Goal: Information Seeking & Learning: Learn about a topic

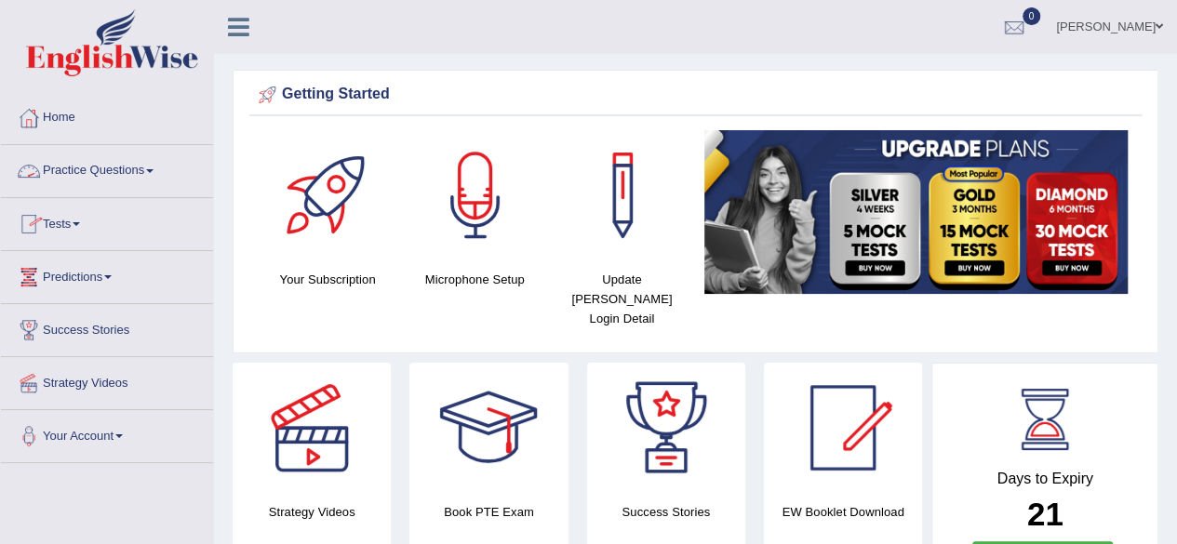
click at [141, 174] on link "Practice Questions" at bounding box center [107, 168] width 212 height 47
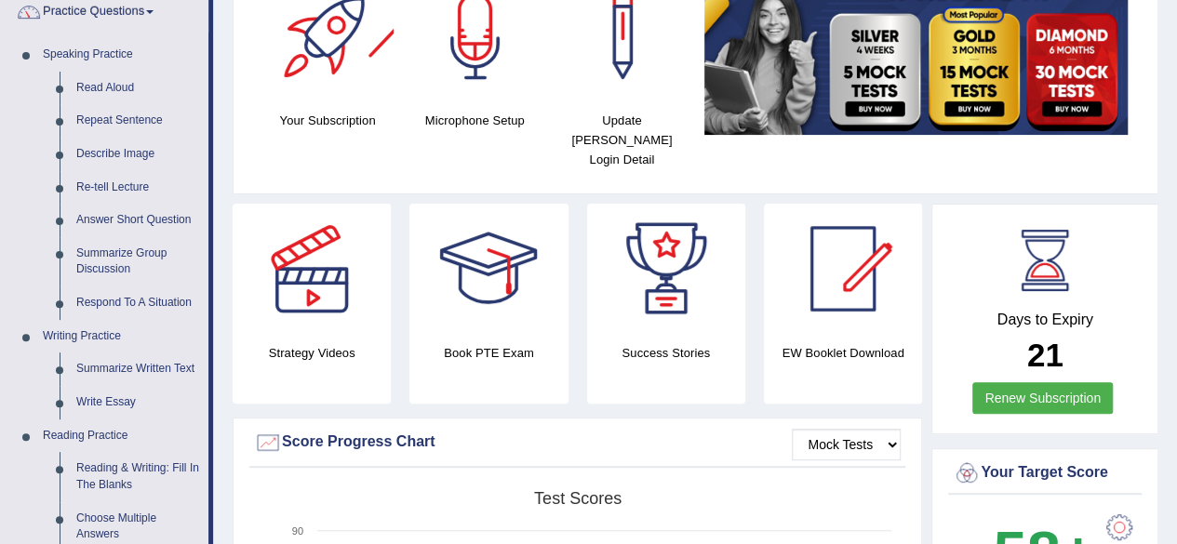
scroll to position [186, 0]
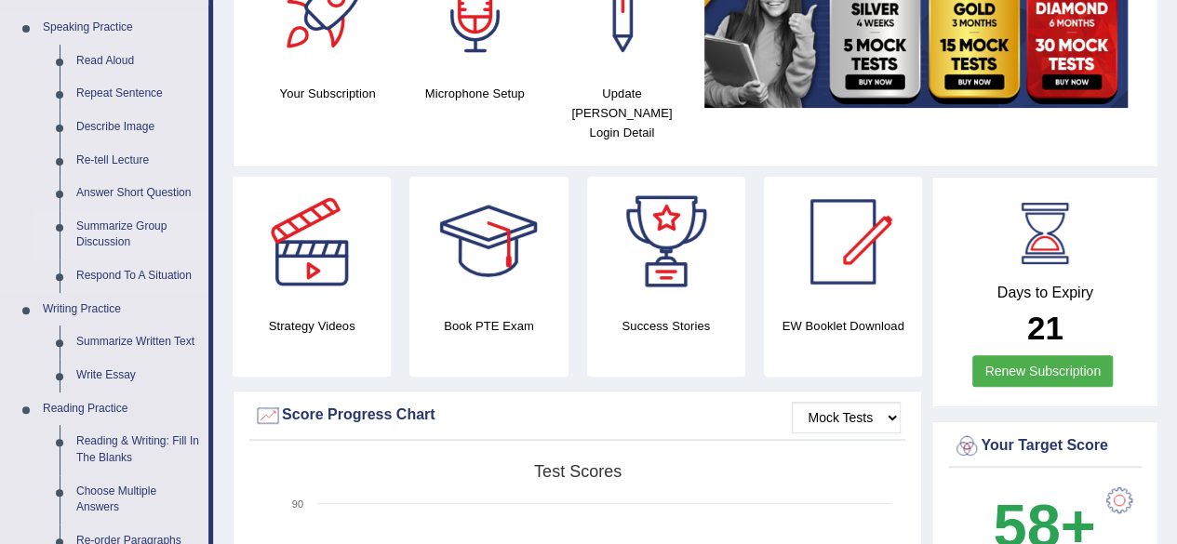
click at [111, 243] on link "Summarize Group Discussion" at bounding box center [138, 234] width 141 height 49
click at [111, 243] on ul "Speaking Practice Read Aloud Repeat Sentence Describe Image Re-tell Lecture Ans…" at bounding box center [104, 508] width 207 height 994
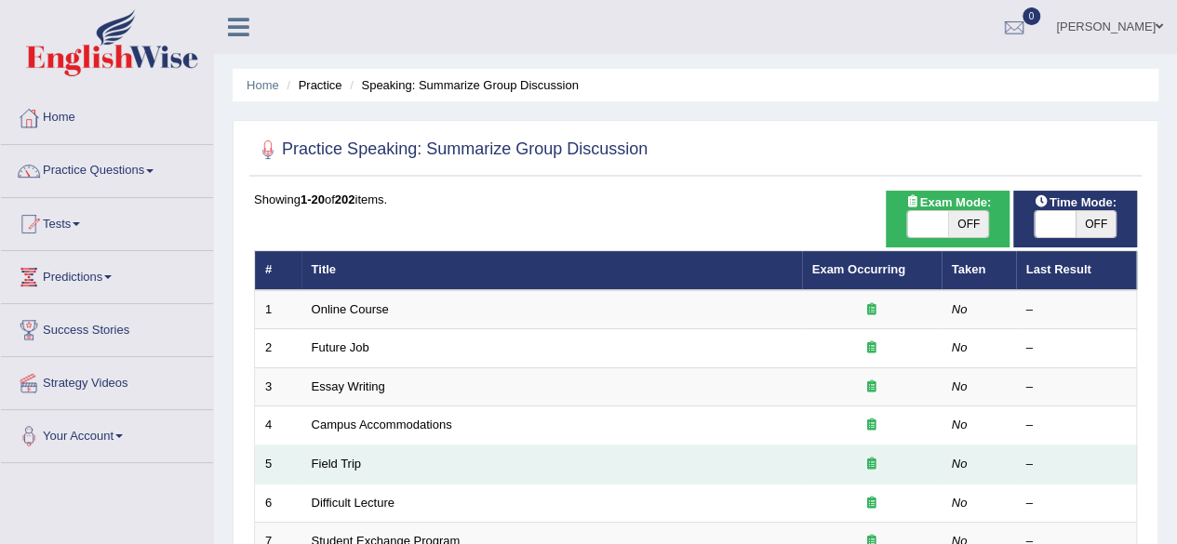
click at [776, 462] on td "Field Trip" at bounding box center [551, 465] width 501 height 39
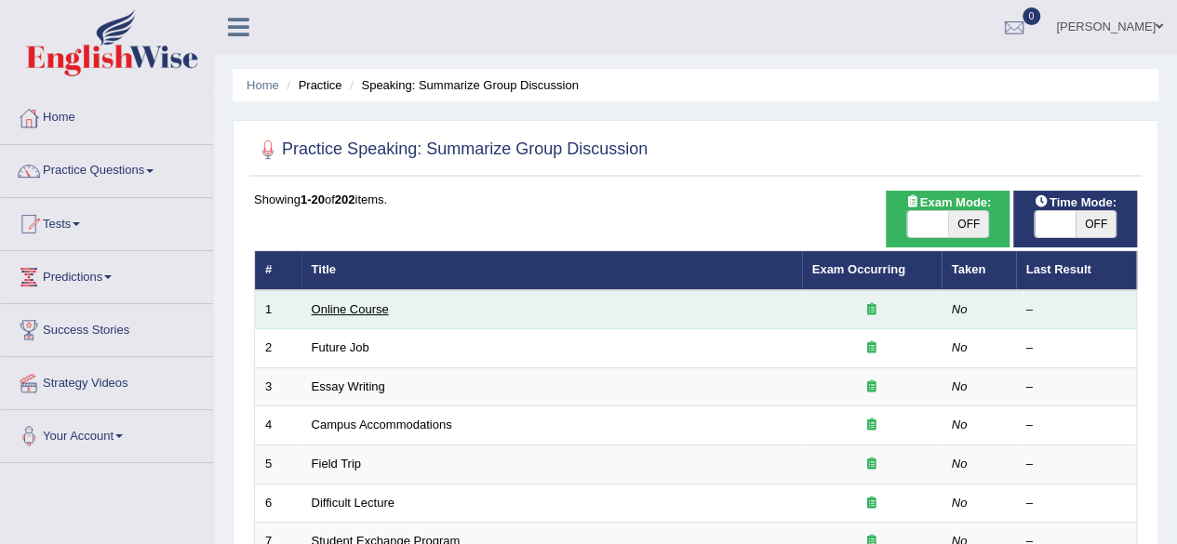
click at [366, 310] on link "Online Course" at bounding box center [350, 309] width 77 height 14
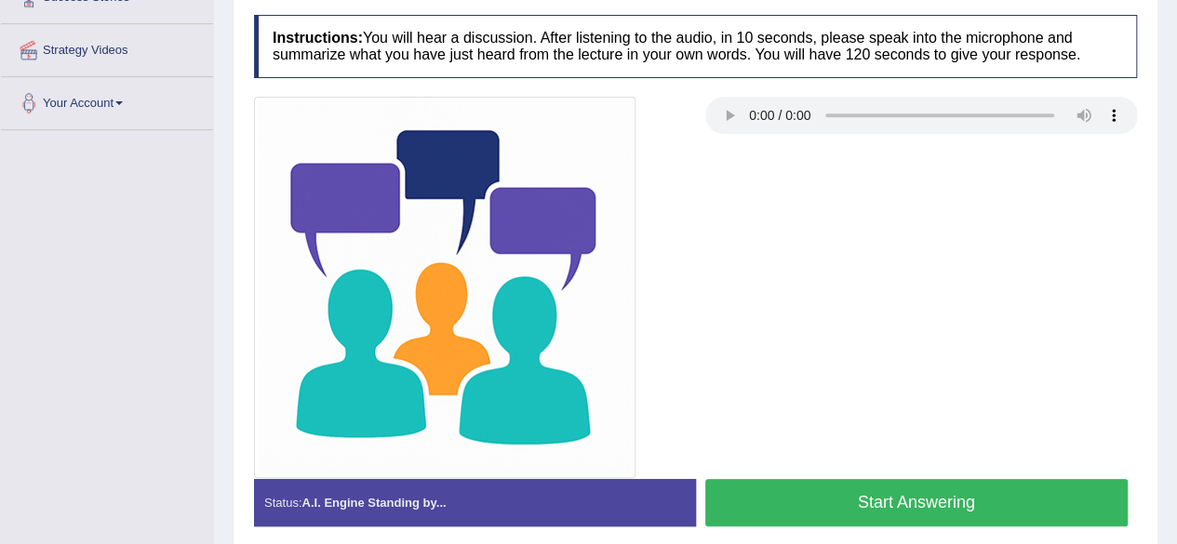
scroll to position [372, 0]
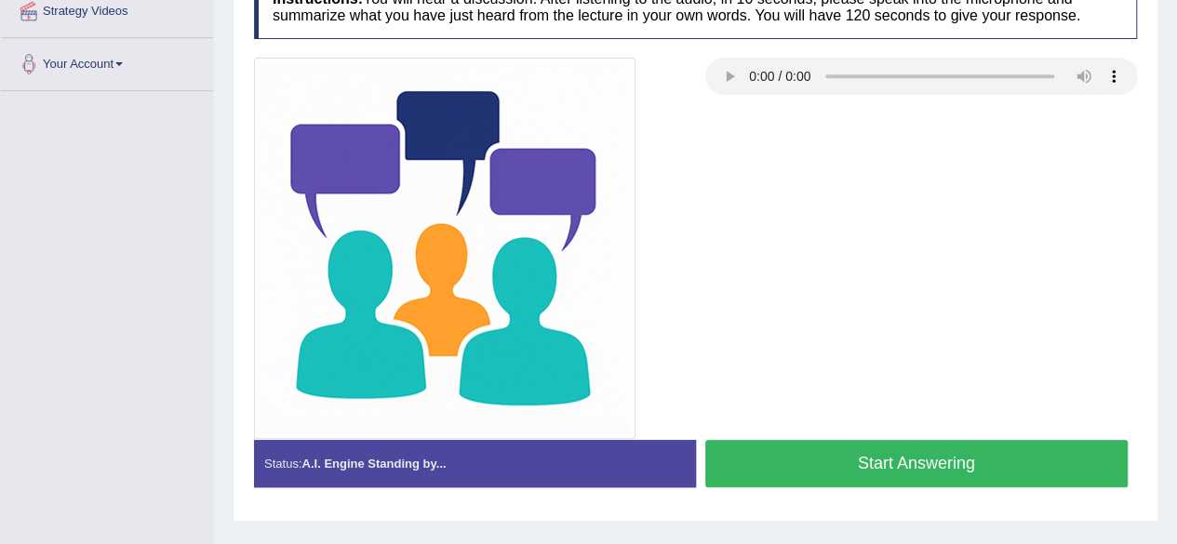
click at [738, 246] on div at bounding box center [696, 248] width 902 height 381
click at [953, 215] on div at bounding box center [696, 248] width 902 height 381
click at [787, 312] on div at bounding box center [696, 248] width 902 height 381
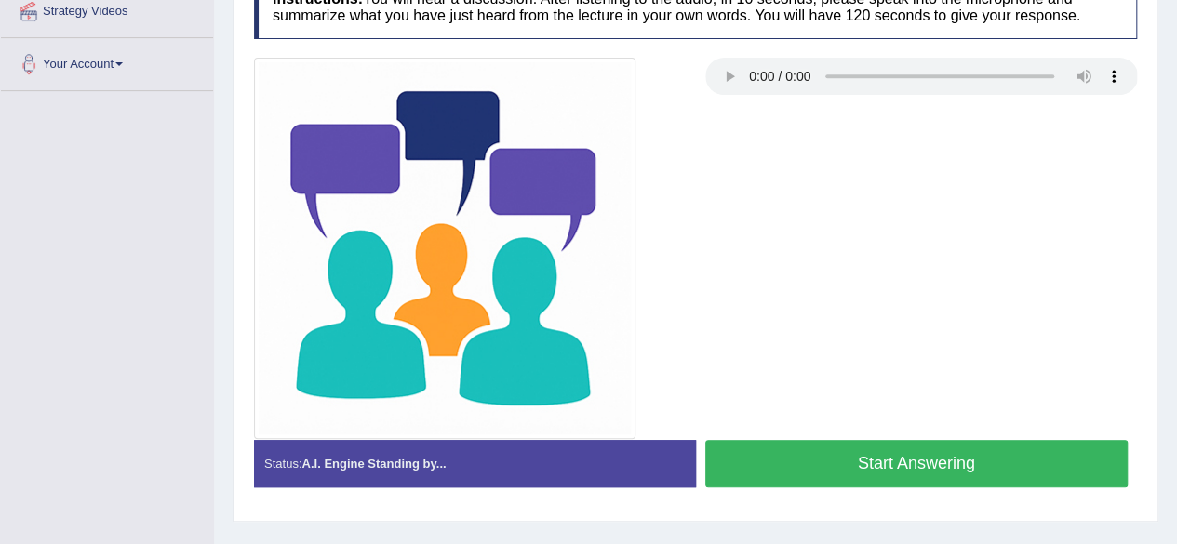
click at [893, 259] on div at bounding box center [696, 248] width 902 height 381
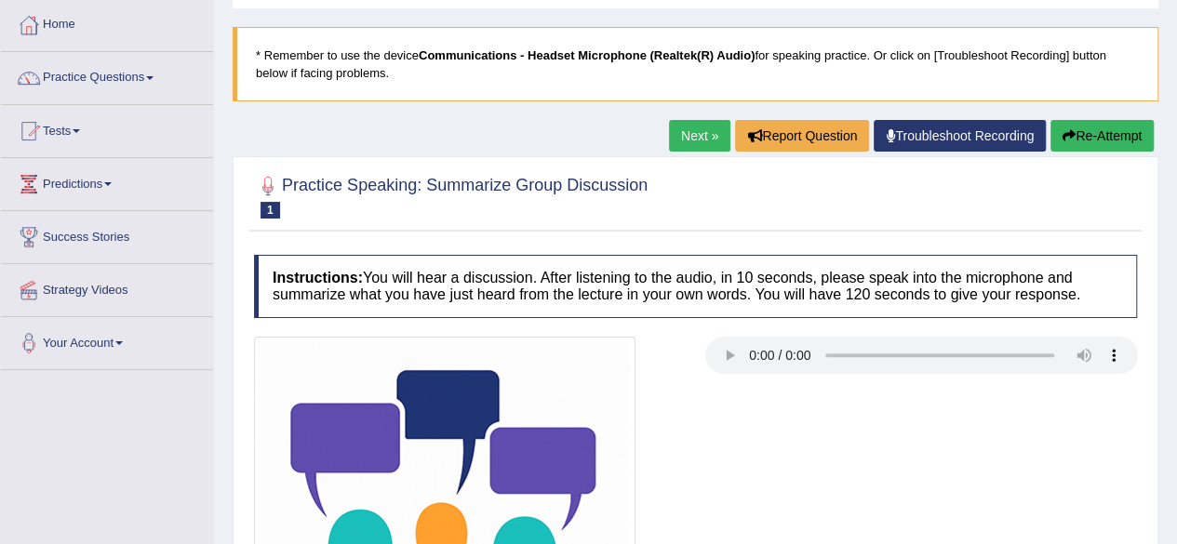
scroll to position [0, 0]
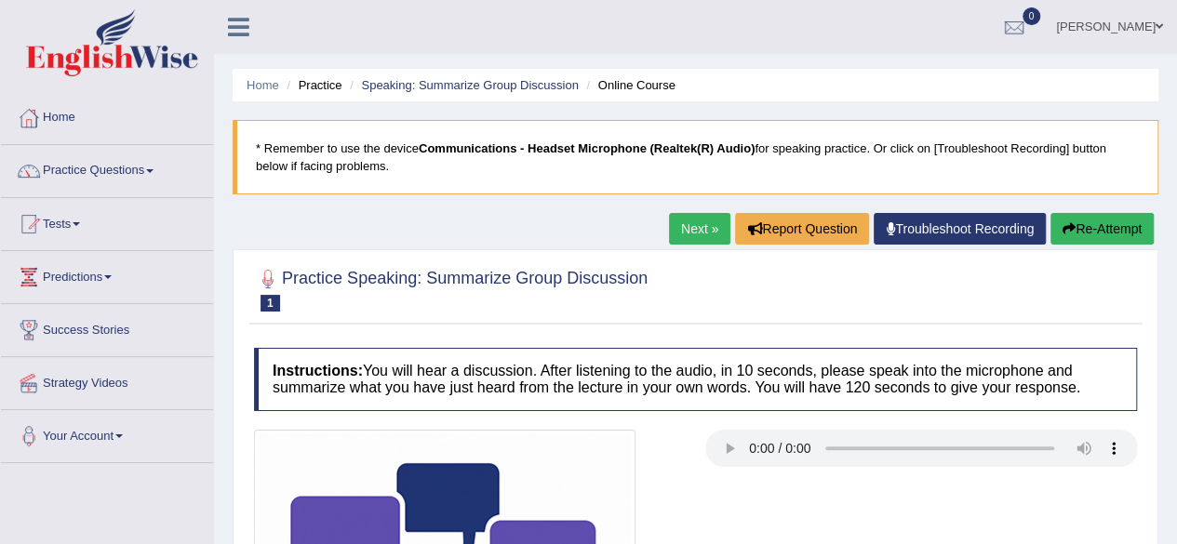
click at [683, 233] on link "Next »" at bounding box center [699, 229] width 61 height 32
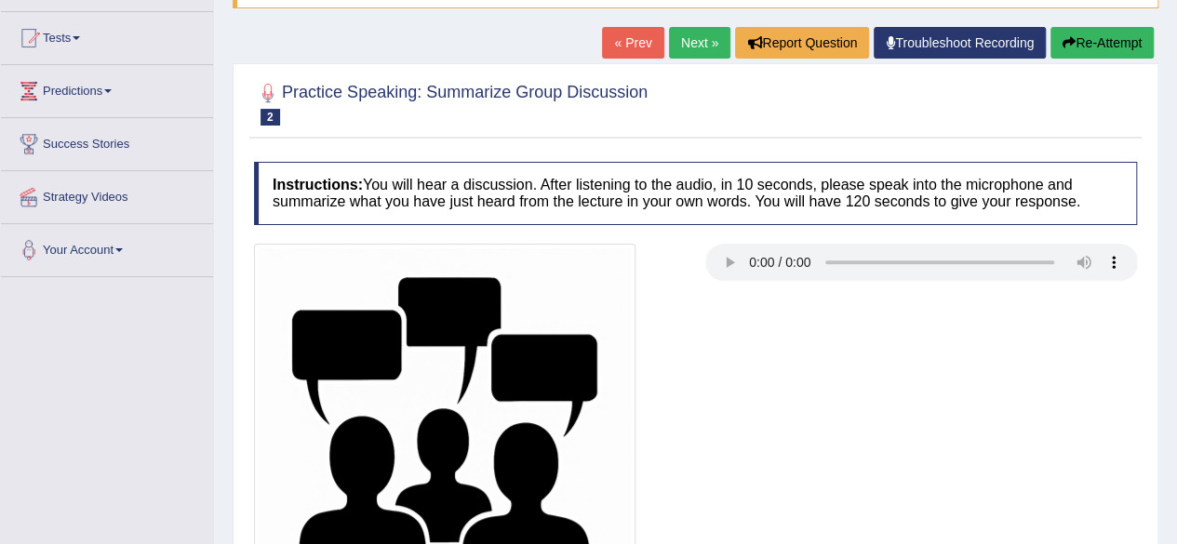
click at [683, 193] on h4 "Instructions: You will hear a discussion. After listening to the audio, in 10 s…" at bounding box center [695, 193] width 883 height 62
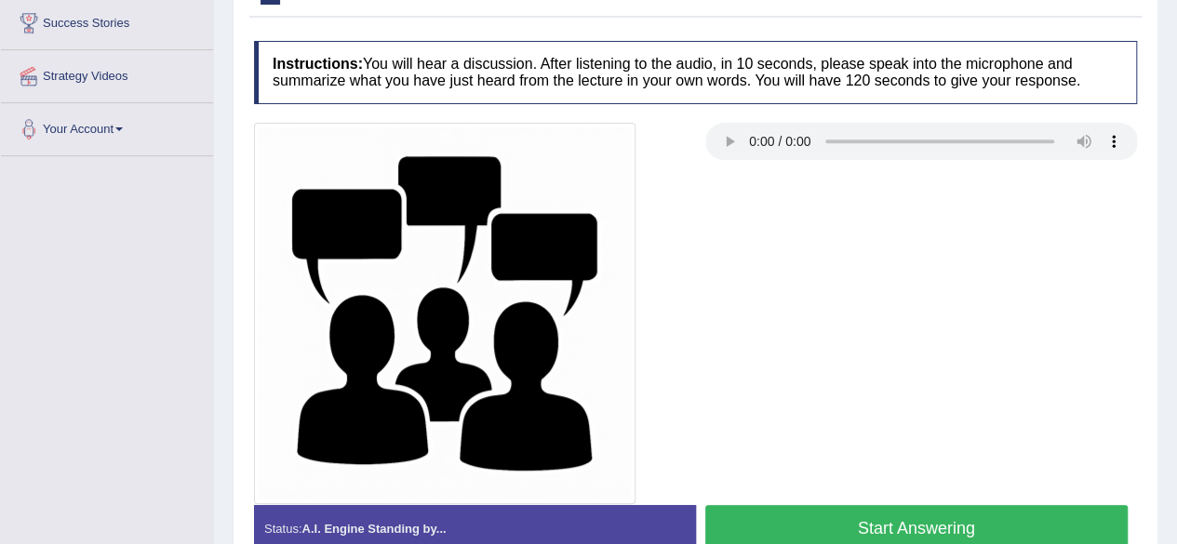
scroll to position [432, 0]
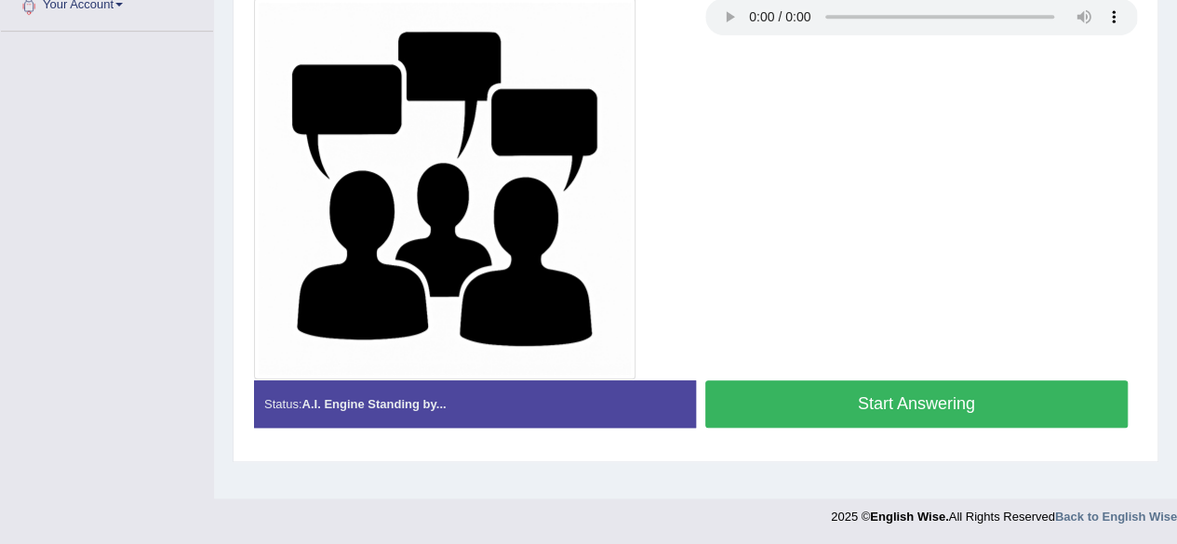
click at [880, 115] on div at bounding box center [696, 188] width 902 height 381
click at [1059, 145] on div at bounding box center [696, 188] width 902 height 381
click at [978, 422] on button "Start Answering" at bounding box center [916, 404] width 423 height 47
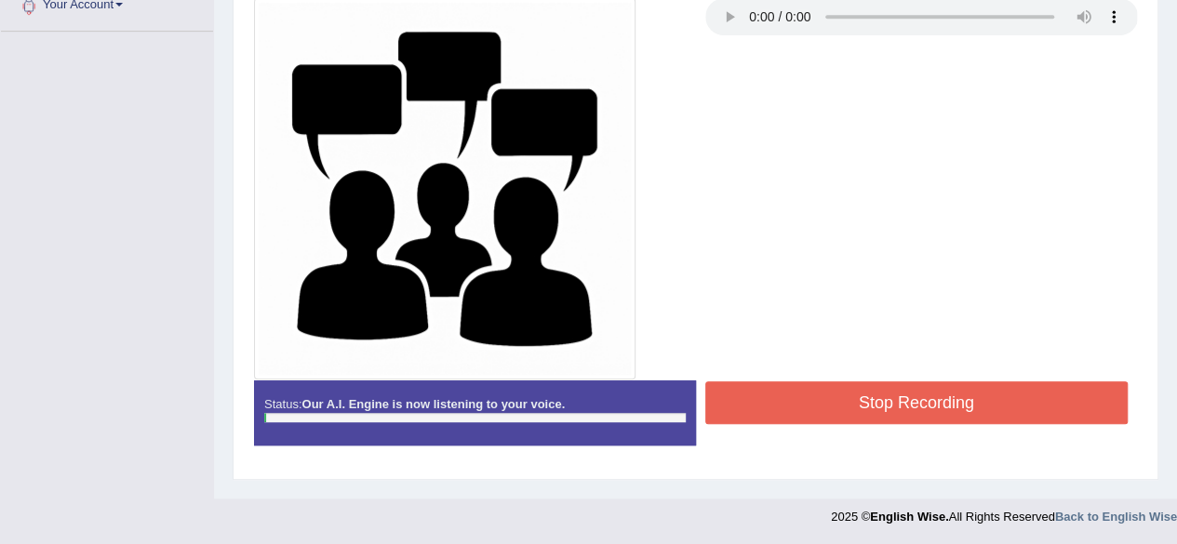
click at [977, 410] on button "Stop Recording" at bounding box center [916, 402] width 423 height 43
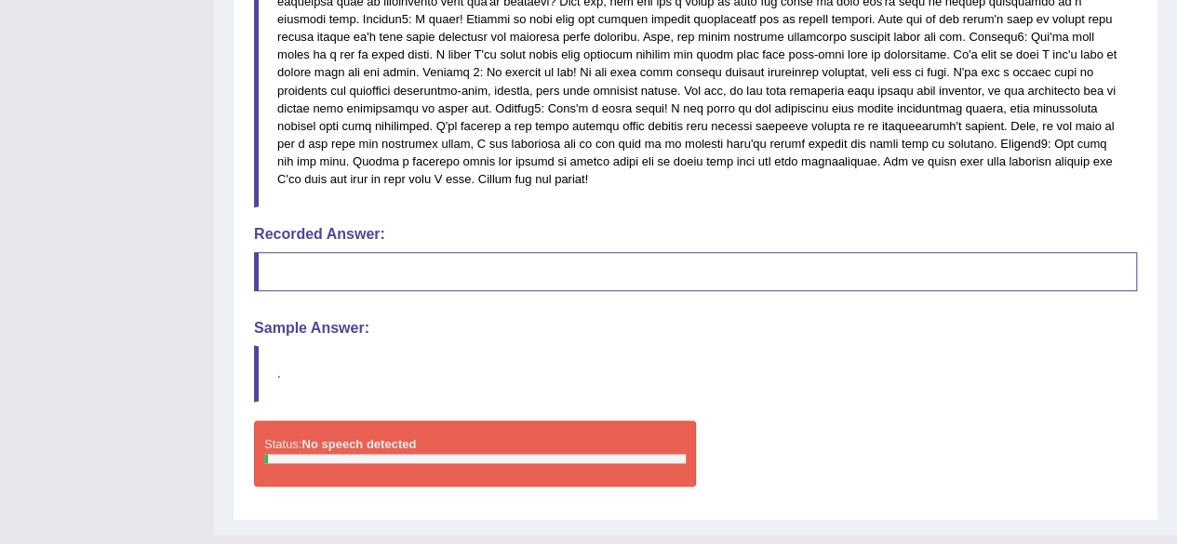
scroll to position [1029, 0]
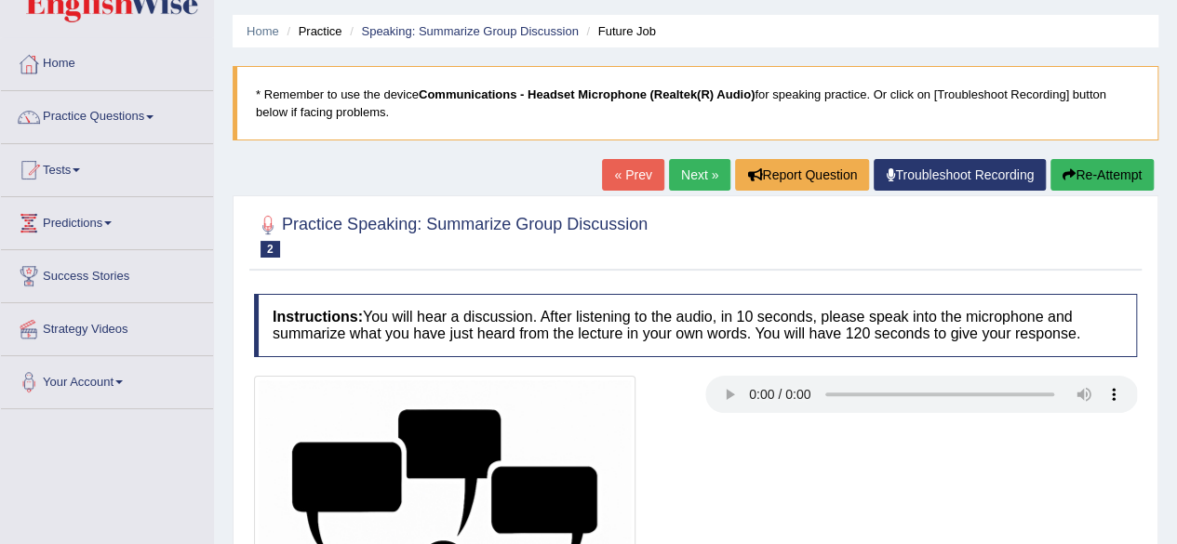
scroll to position [93, 0]
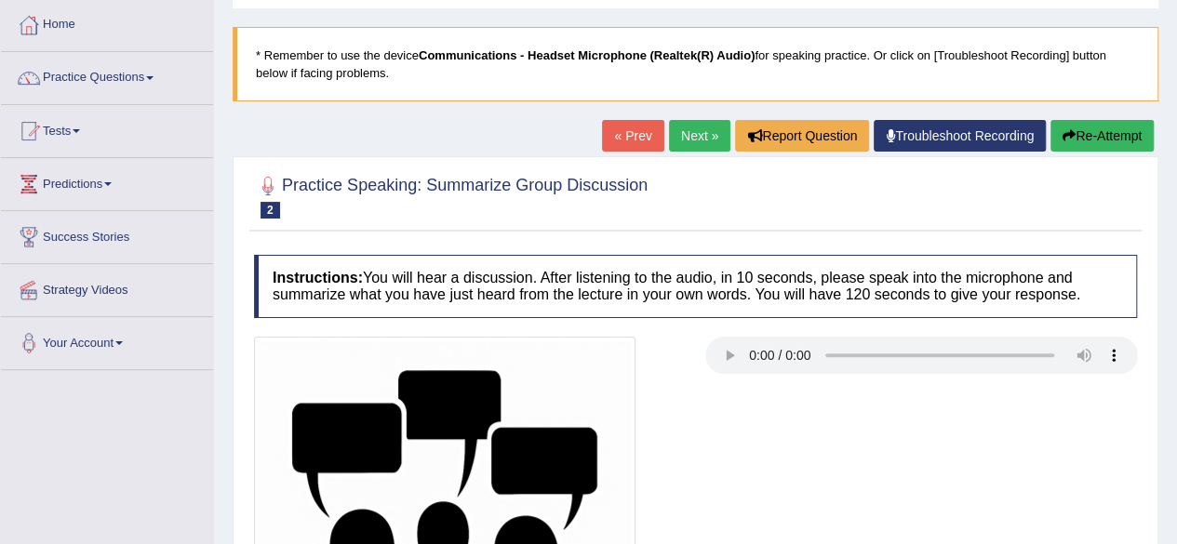
click at [687, 127] on link "Next »" at bounding box center [699, 136] width 61 height 32
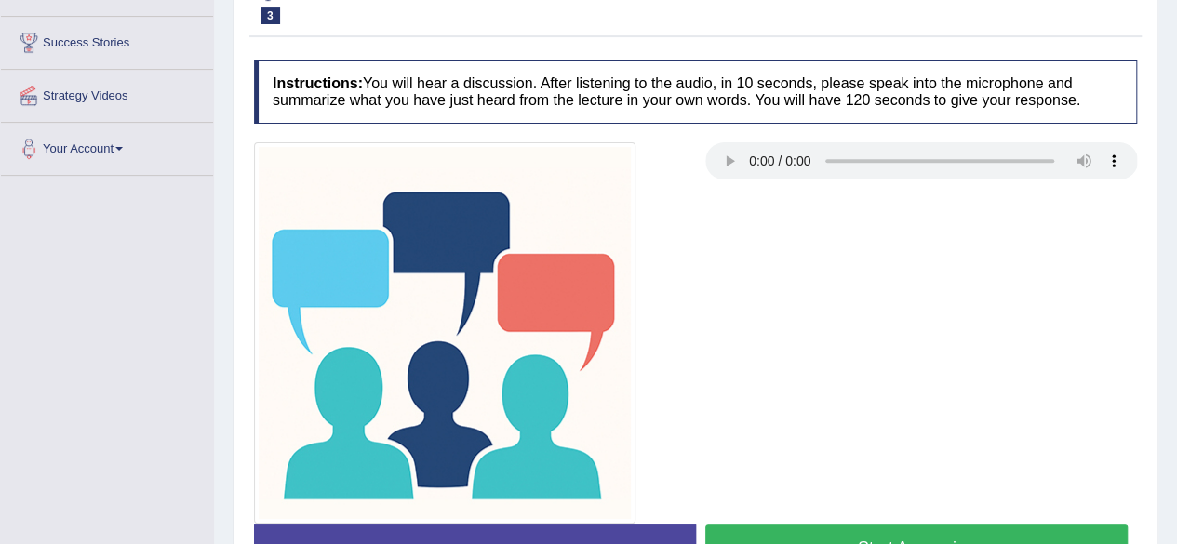
scroll to position [372, 0]
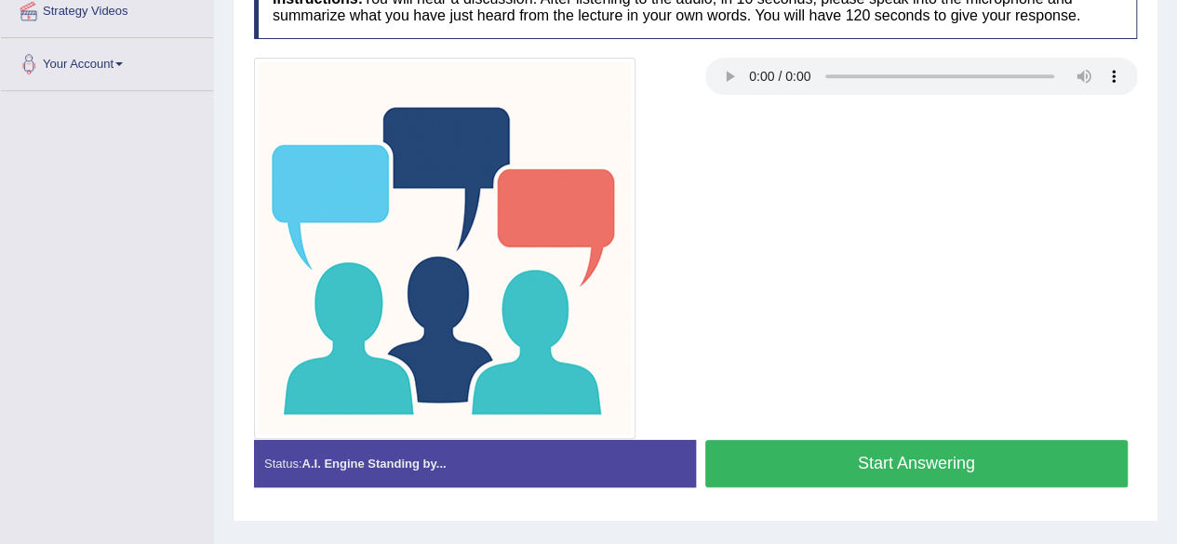
click at [882, 480] on button "Start Answering" at bounding box center [916, 463] width 423 height 47
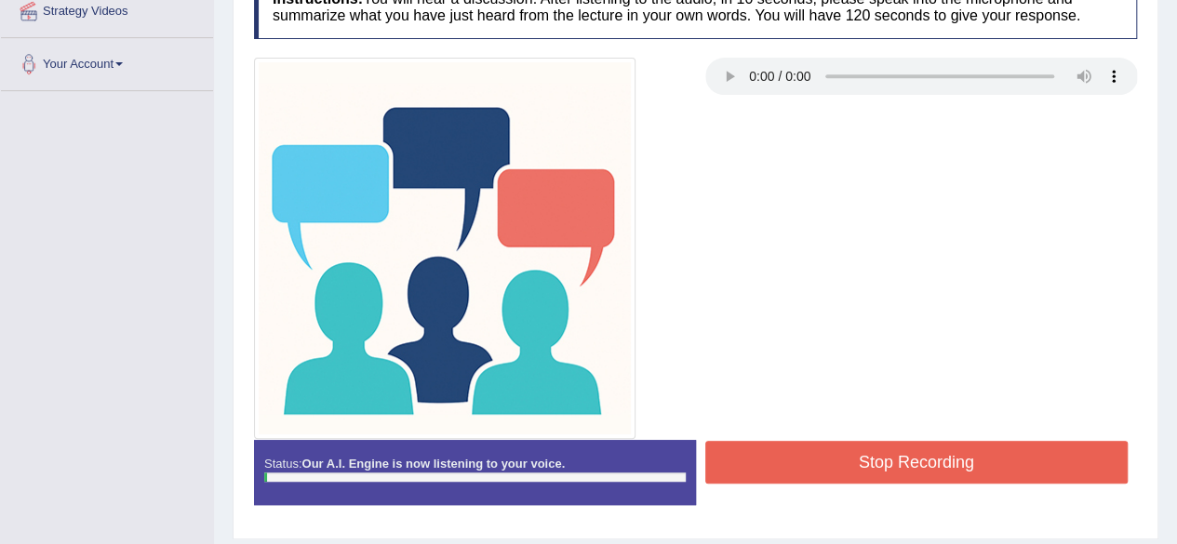
click at [867, 468] on button "Stop Recording" at bounding box center [916, 462] width 423 height 43
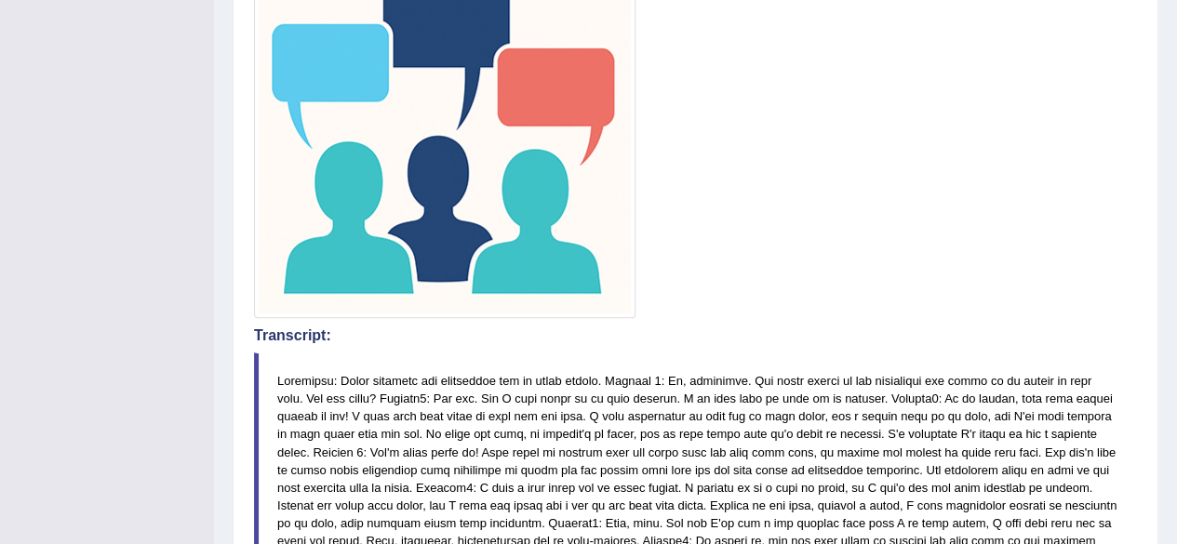
scroll to position [558, 0]
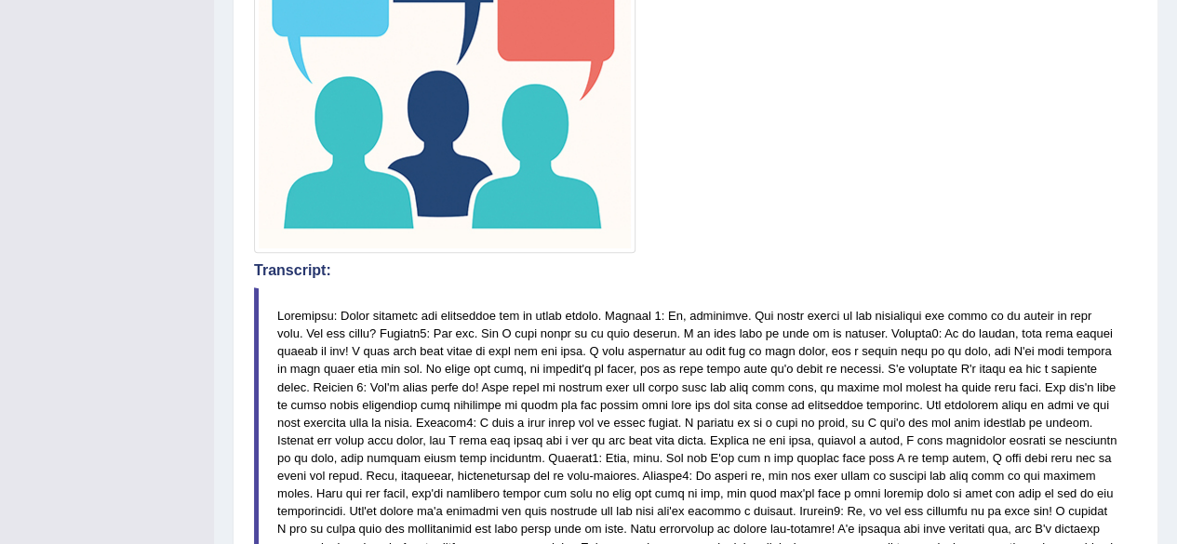
click at [917, 182] on div at bounding box center [696, 62] width 902 height 381
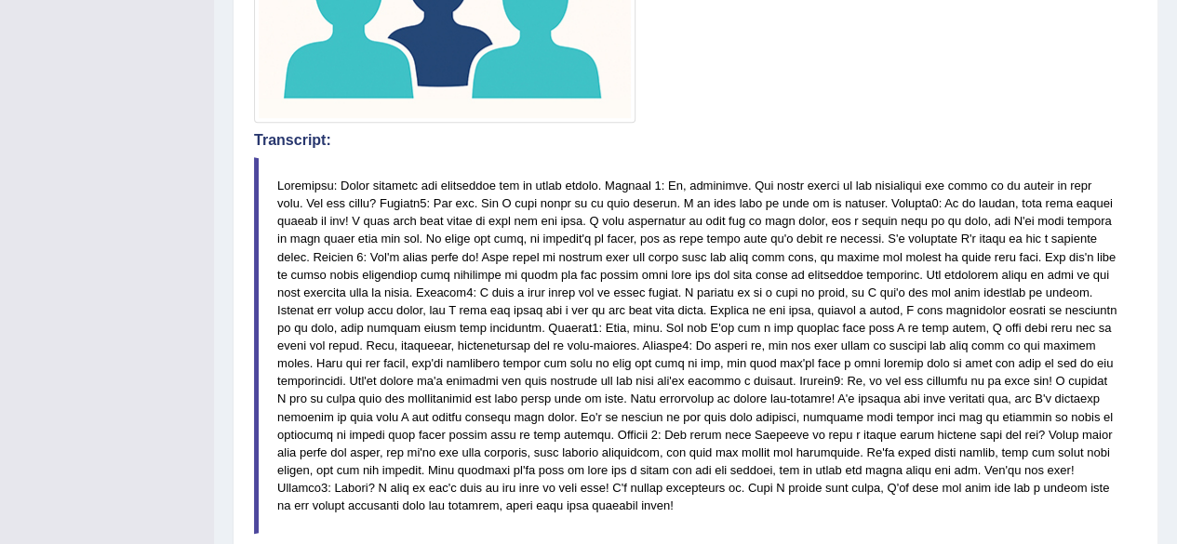
scroll to position [672, 0]
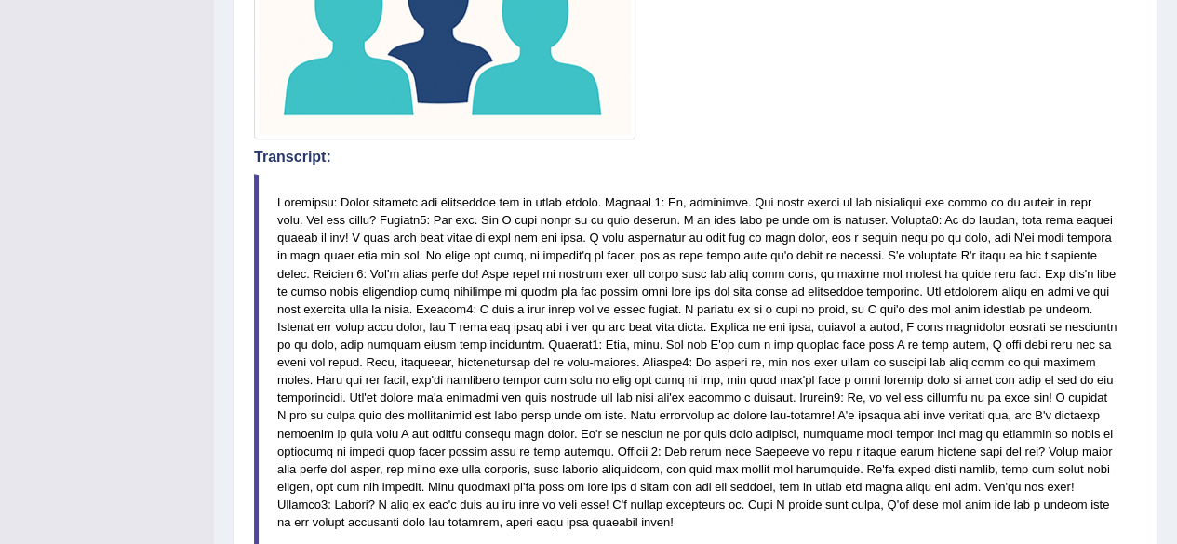
click at [1150, 151] on div "Practice Speaking: Summarize Group Discussion 3 Essay Writing Instructions: You…" at bounding box center [696, 221] width 926 height 1286
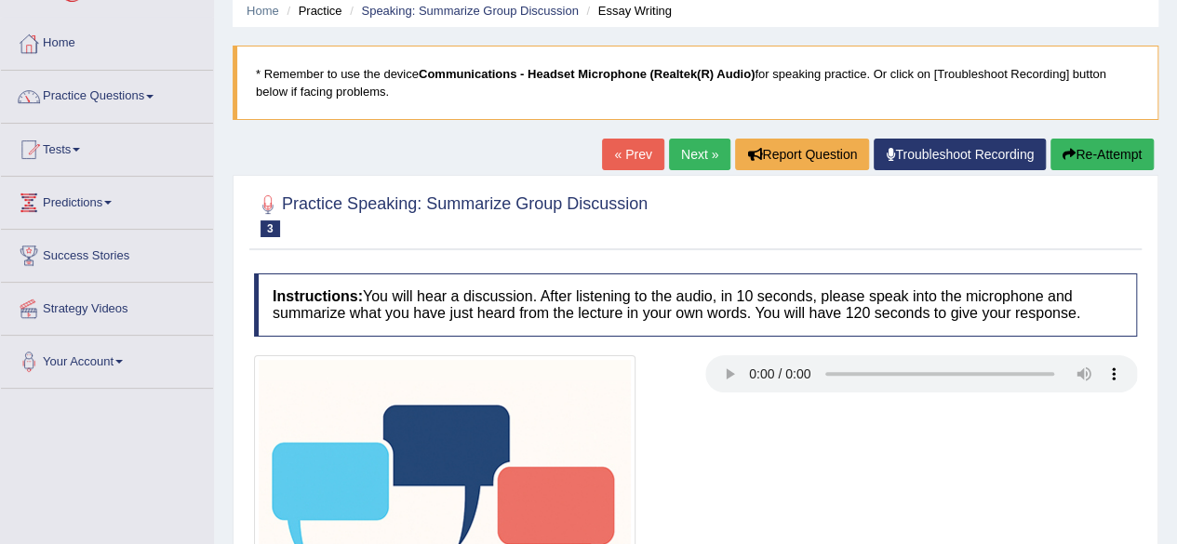
scroll to position [65, 0]
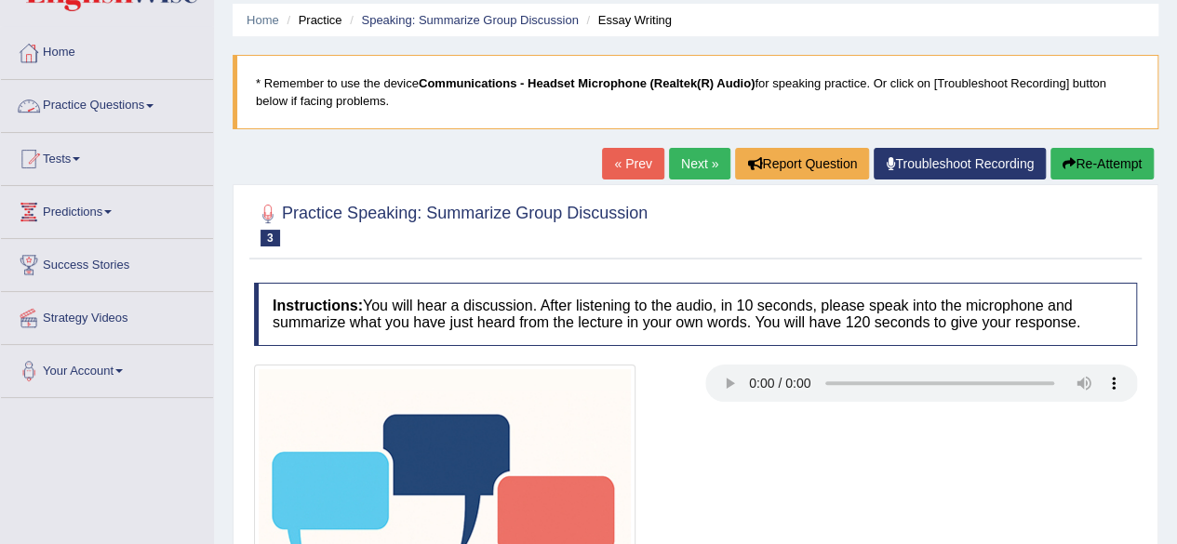
click at [136, 110] on link "Practice Questions" at bounding box center [107, 103] width 212 height 47
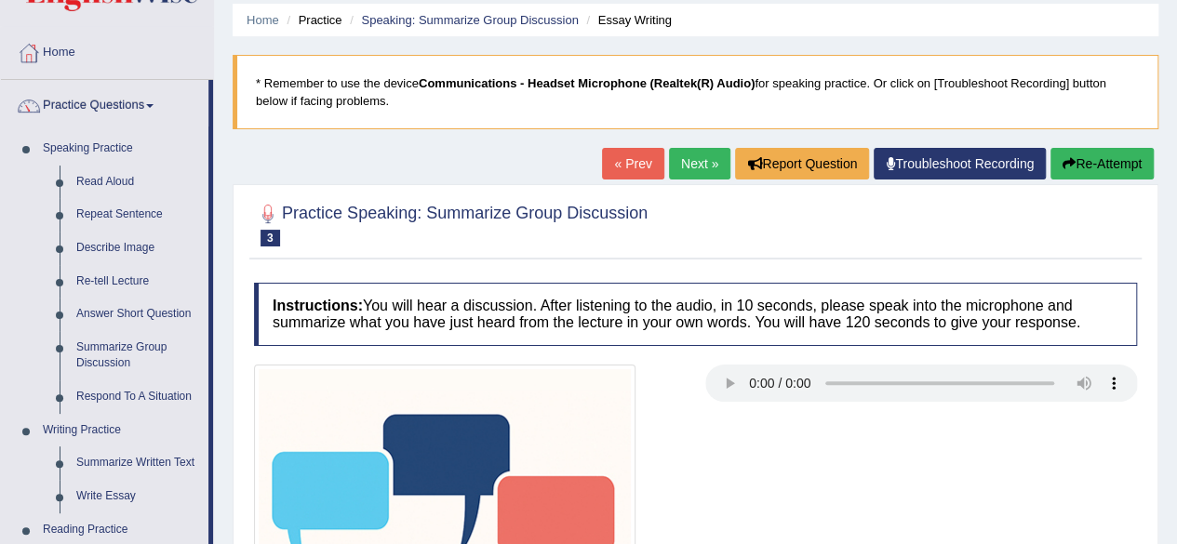
click at [689, 159] on link "Next »" at bounding box center [699, 164] width 61 height 32
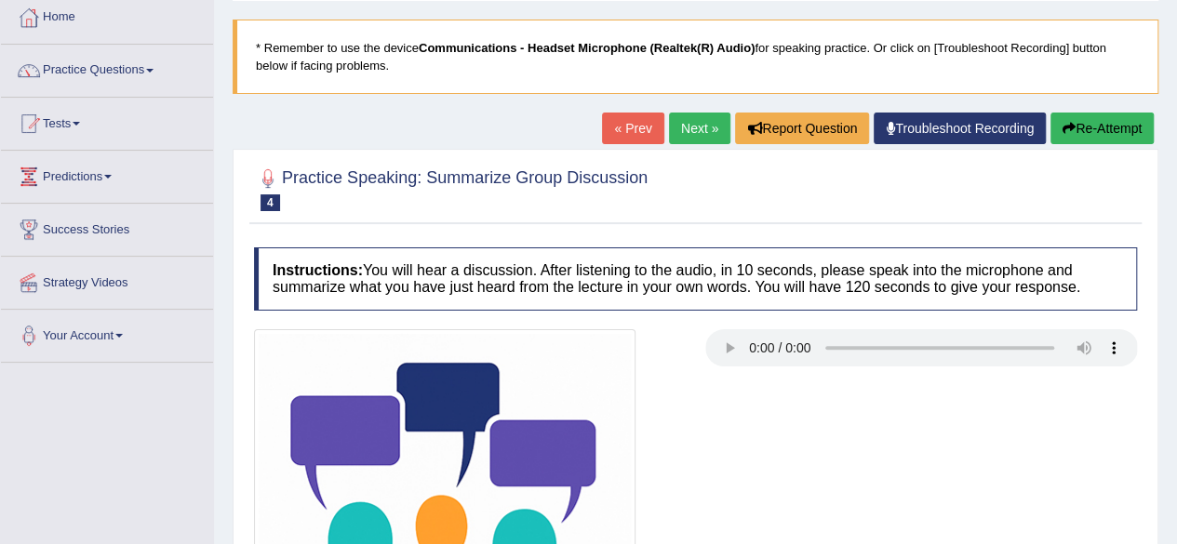
scroll to position [97, 0]
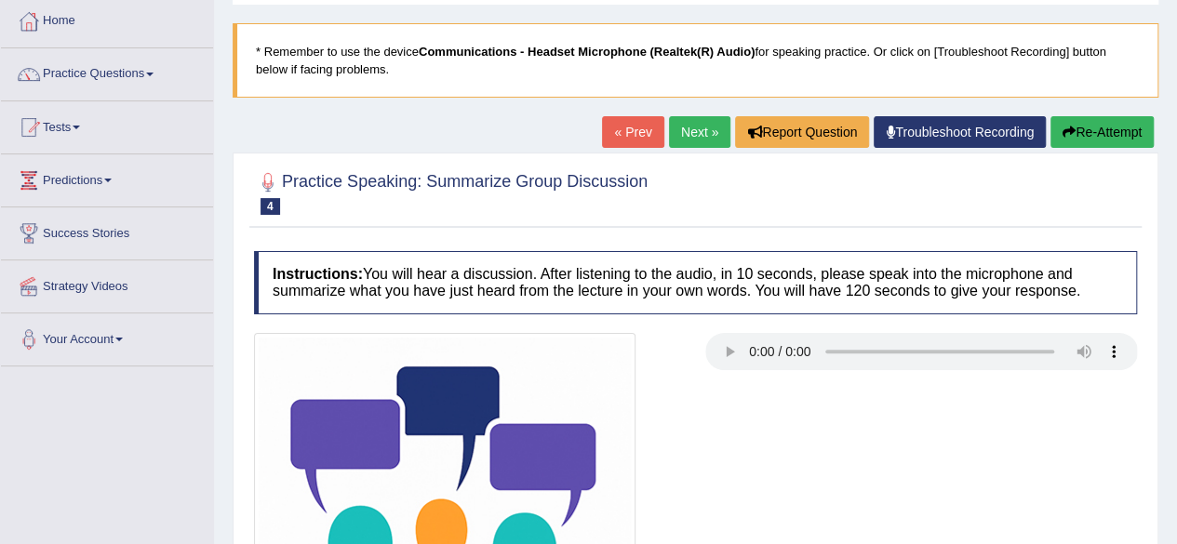
click at [686, 127] on link "Next »" at bounding box center [699, 132] width 61 height 32
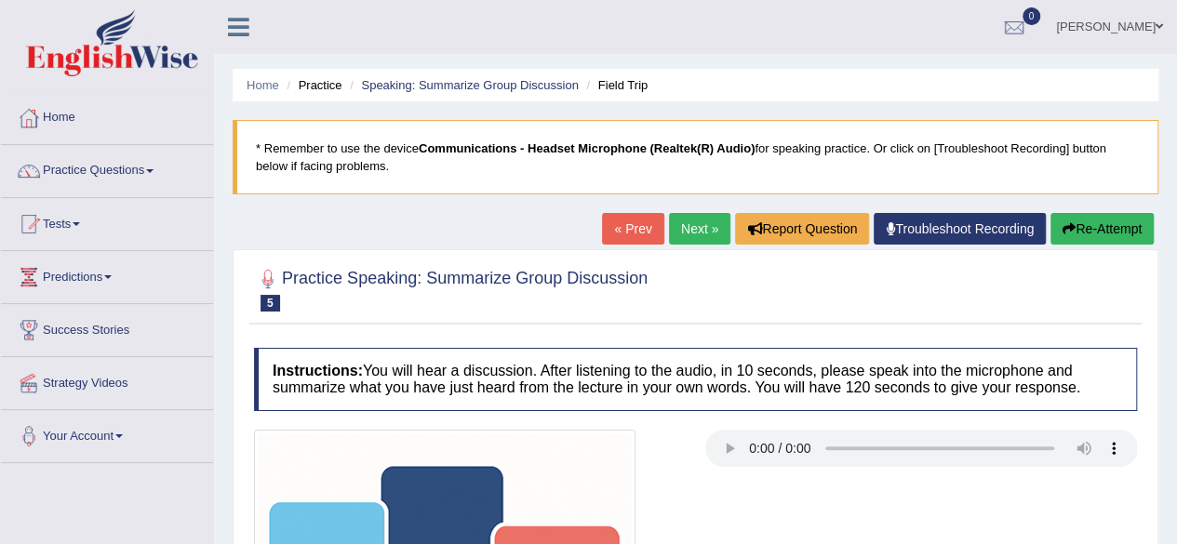
click at [681, 234] on link "Next »" at bounding box center [699, 229] width 61 height 32
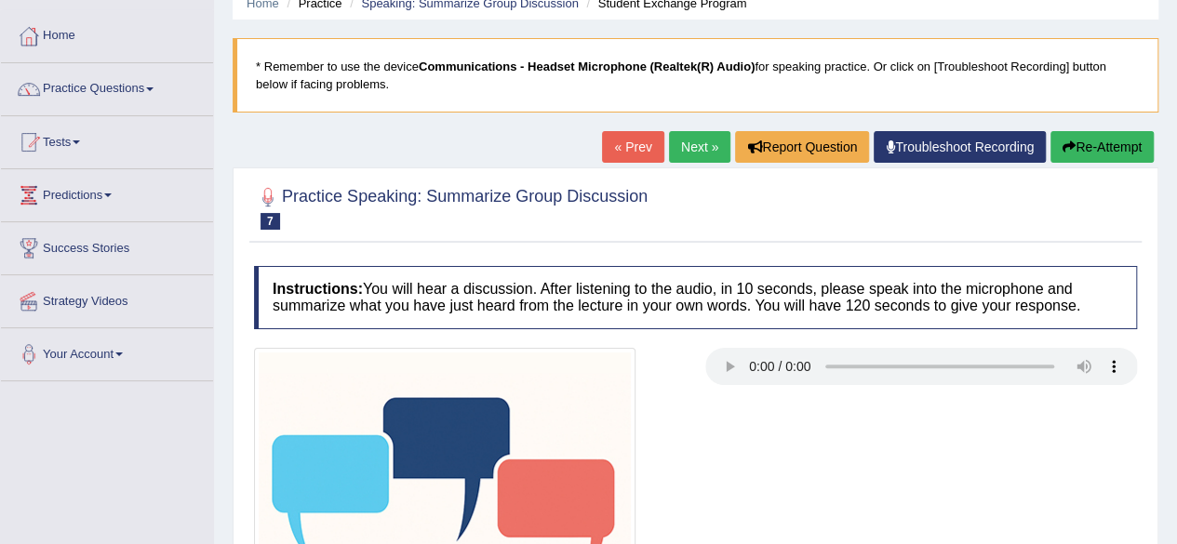
scroll to position [81, 0]
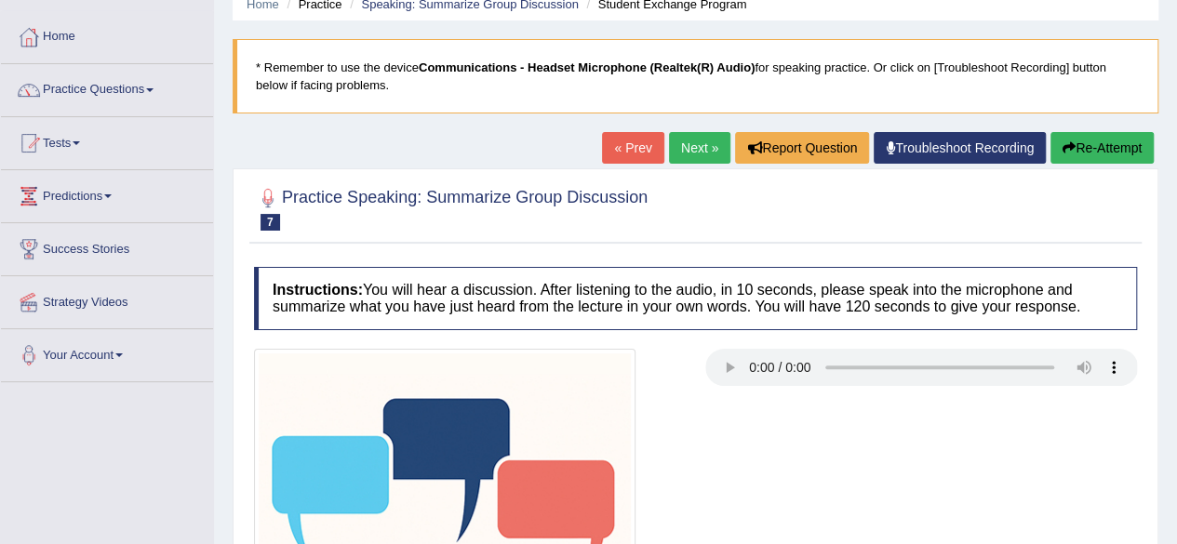
click at [674, 152] on link "Next »" at bounding box center [699, 148] width 61 height 32
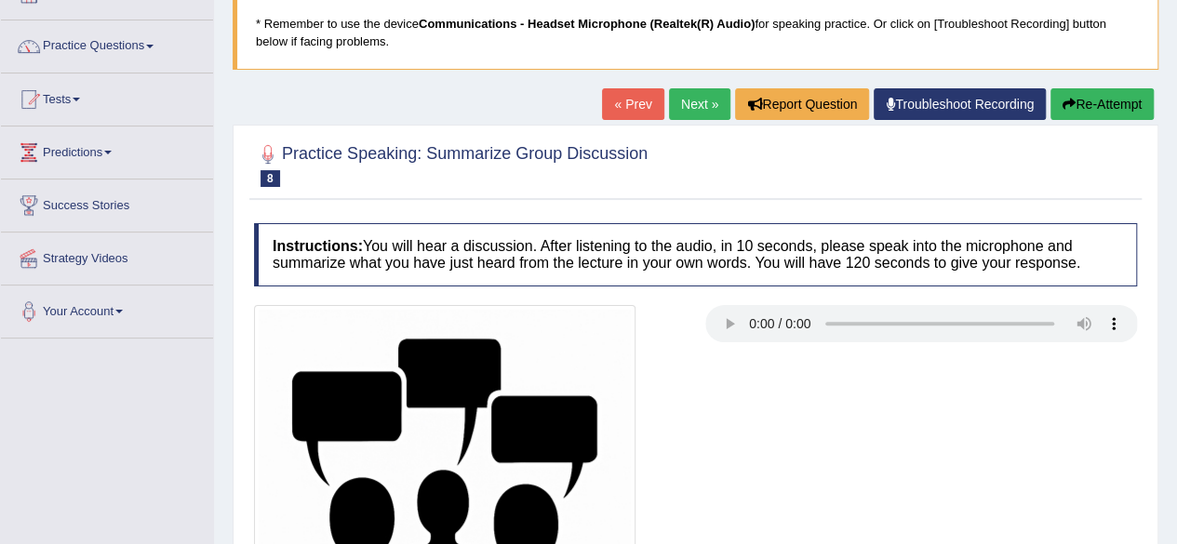
scroll to position [126, 0]
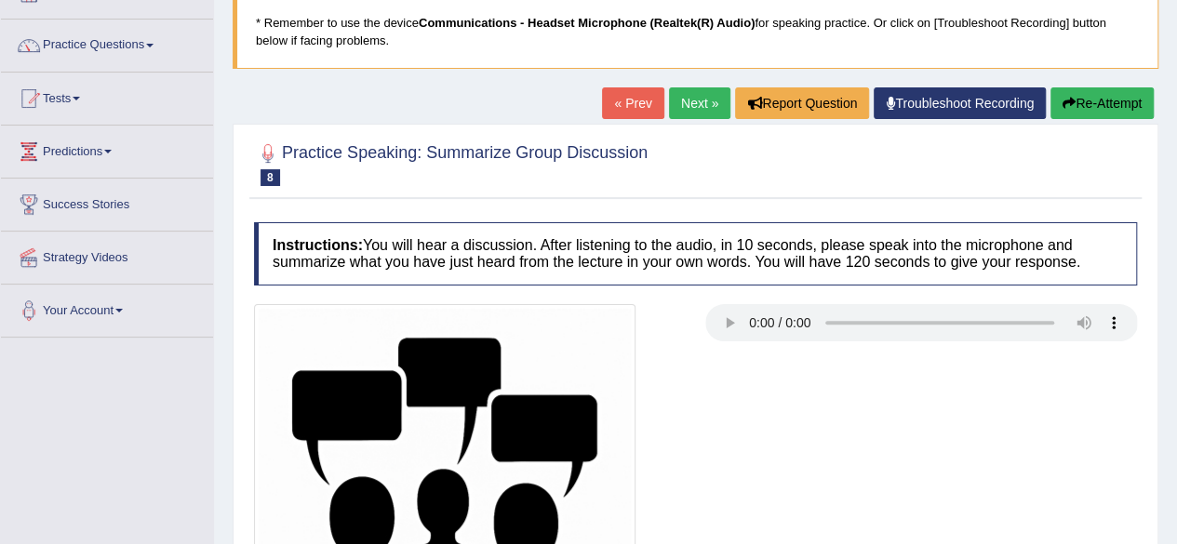
click at [997, 135] on div at bounding box center [695, 163] width 883 height 57
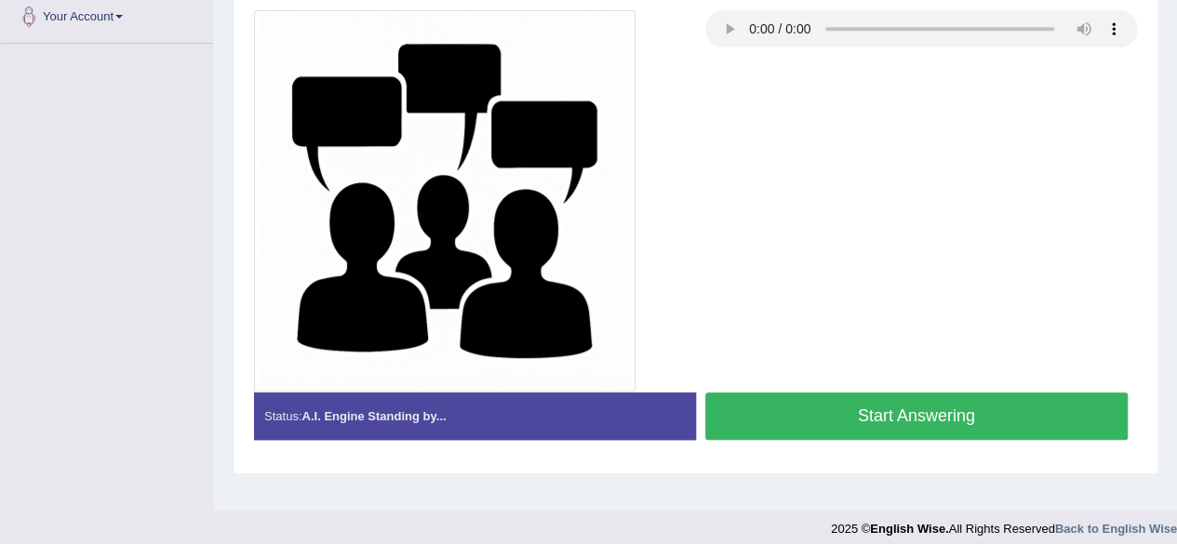
scroll to position [423, 0]
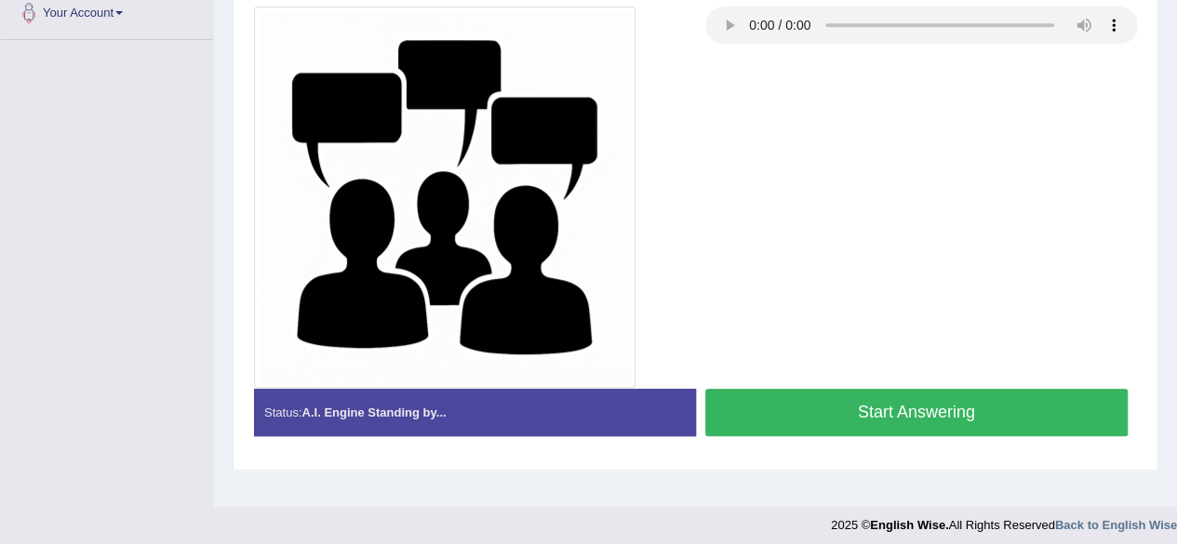
click at [977, 415] on button "Start Answering" at bounding box center [916, 412] width 423 height 47
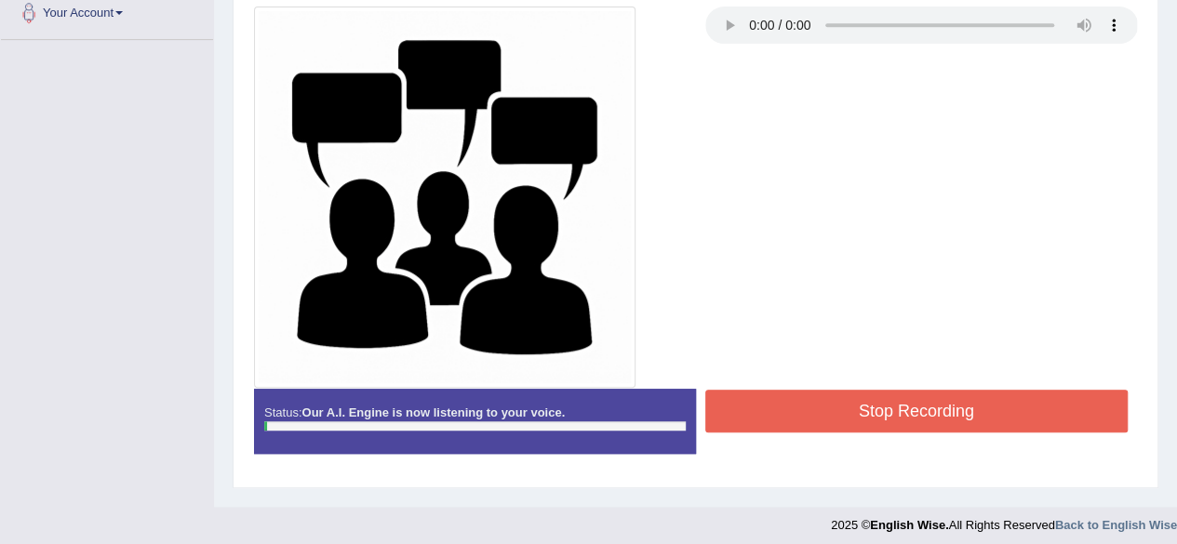
click at [951, 397] on button "Stop Recording" at bounding box center [916, 411] width 423 height 43
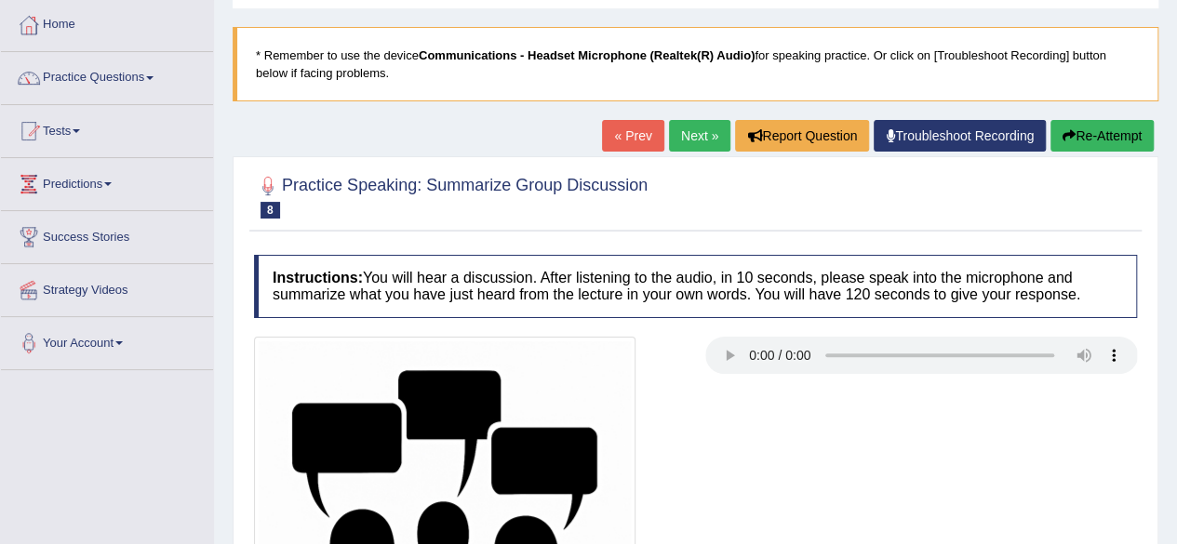
scroll to position [56, 0]
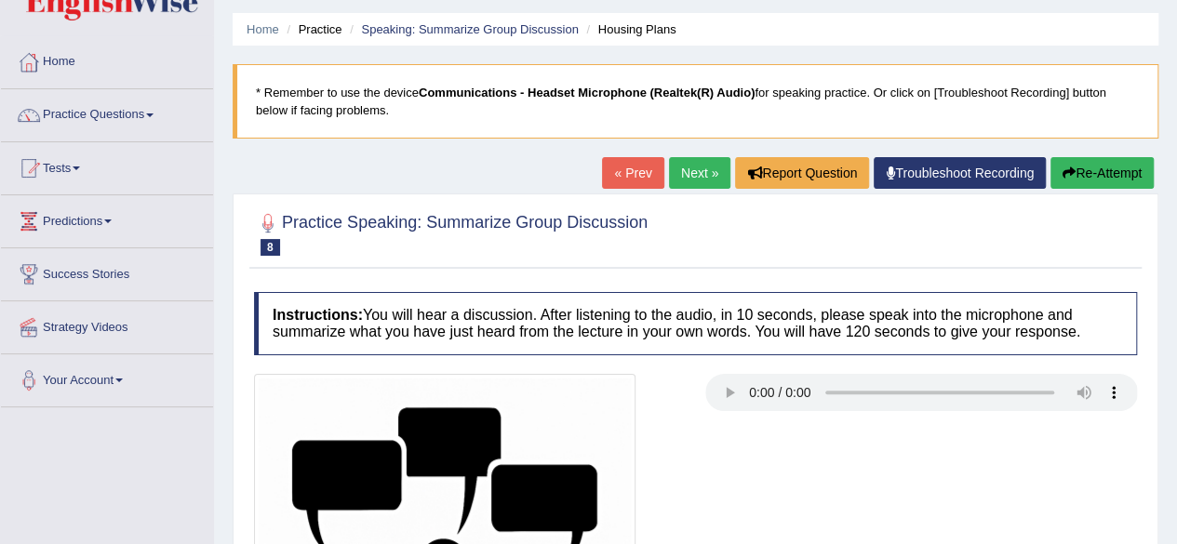
click at [785, 33] on ul "Home Practice Speaking: Summarize Group Discussion Housing Plans" at bounding box center [696, 29] width 926 height 33
click at [125, 121] on link "Practice Questions" at bounding box center [107, 112] width 212 height 47
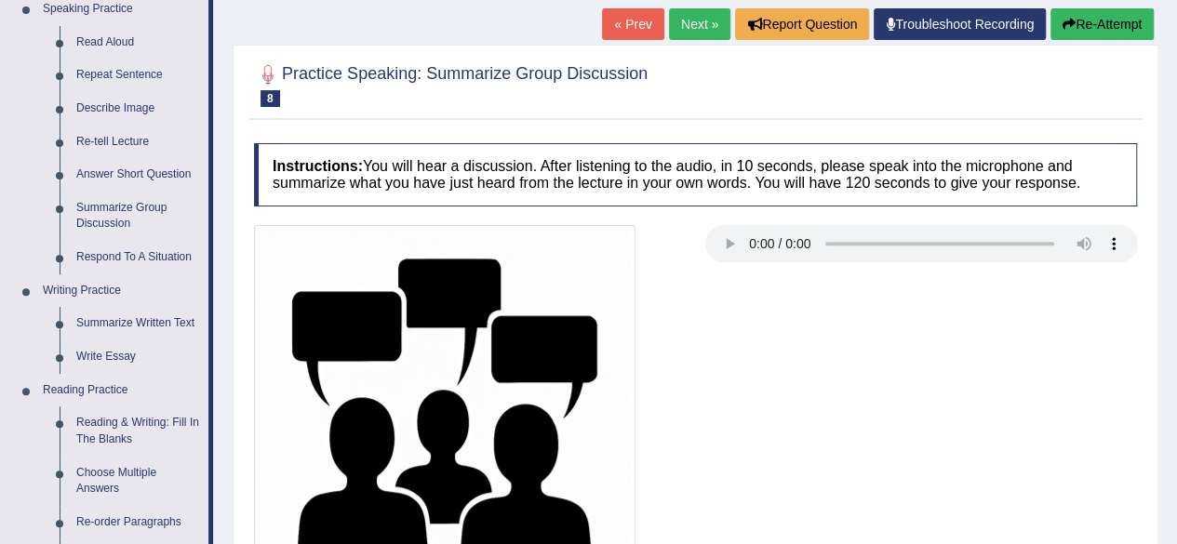
scroll to position [242, 0]
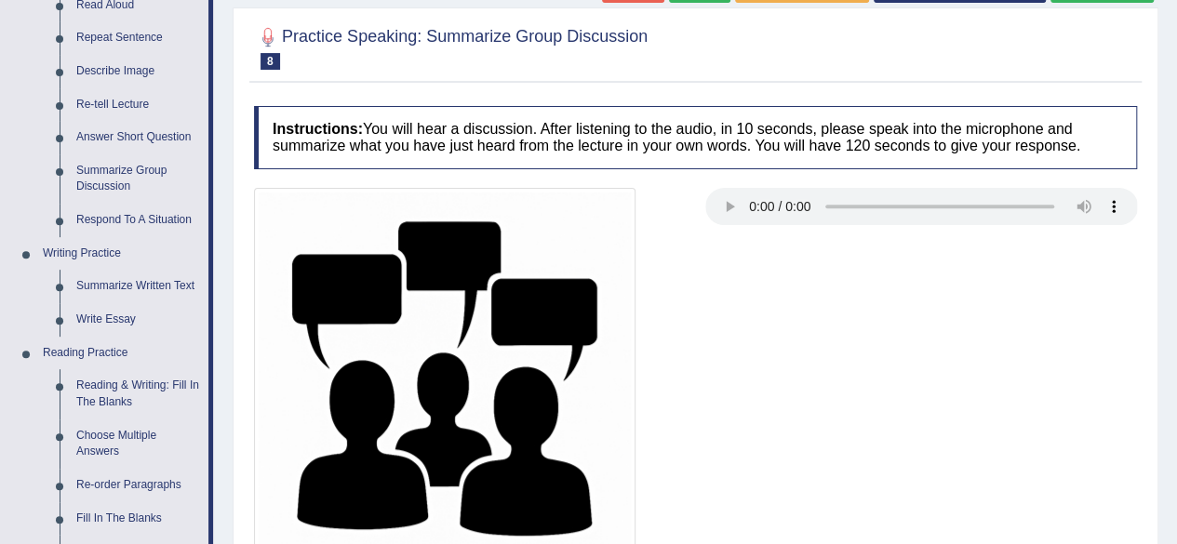
click at [1173, 537] on div "Home Practice Speaking: Summarize Group Discussion Housing Plans * Remember to …" at bounding box center [695, 533] width 963 height 1550
drag, startPoint x: 1173, startPoint y: 537, endPoint x: 1189, endPoint y: 542, distance: 16.8
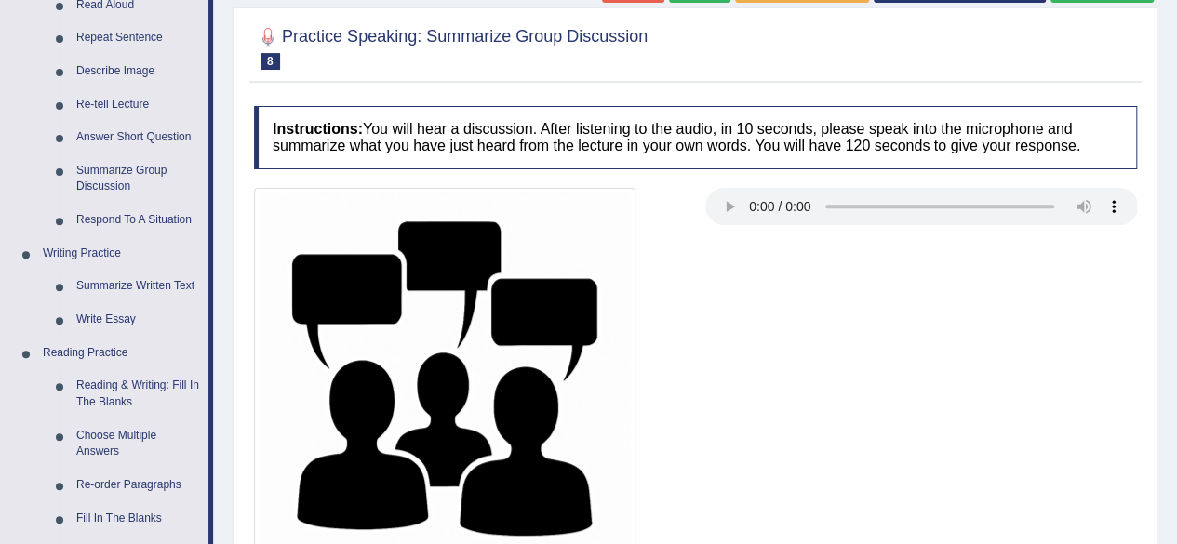
click at [1176, 302] on html "Toggle navigation Home Practice Questions Speaking Practice Read Aloud Repeat S…" at bounding box center [588, 30] width 1177 height 544
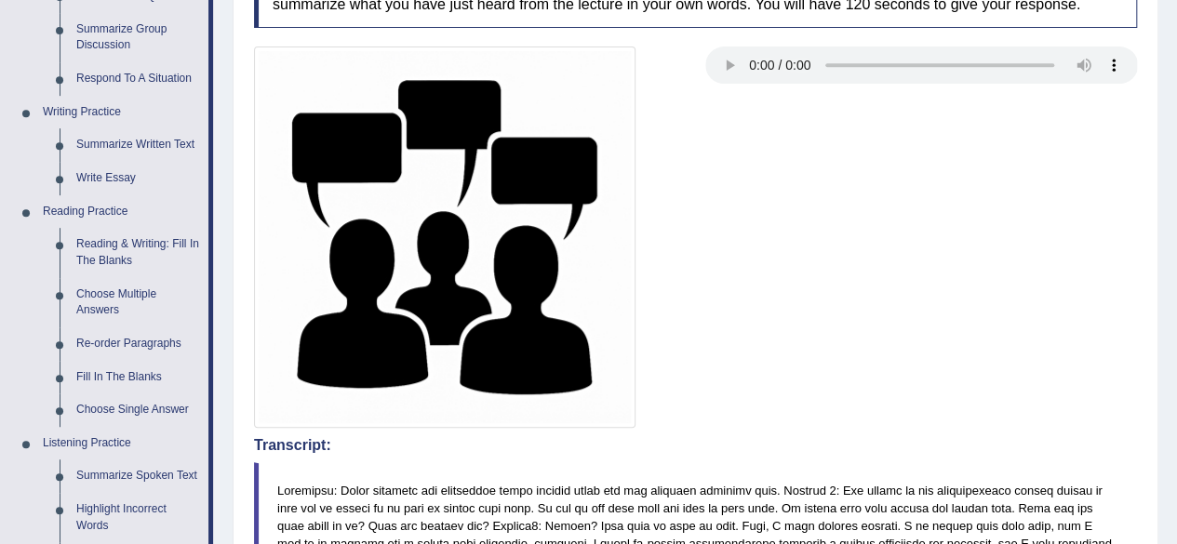
scroll to position [391, 0]
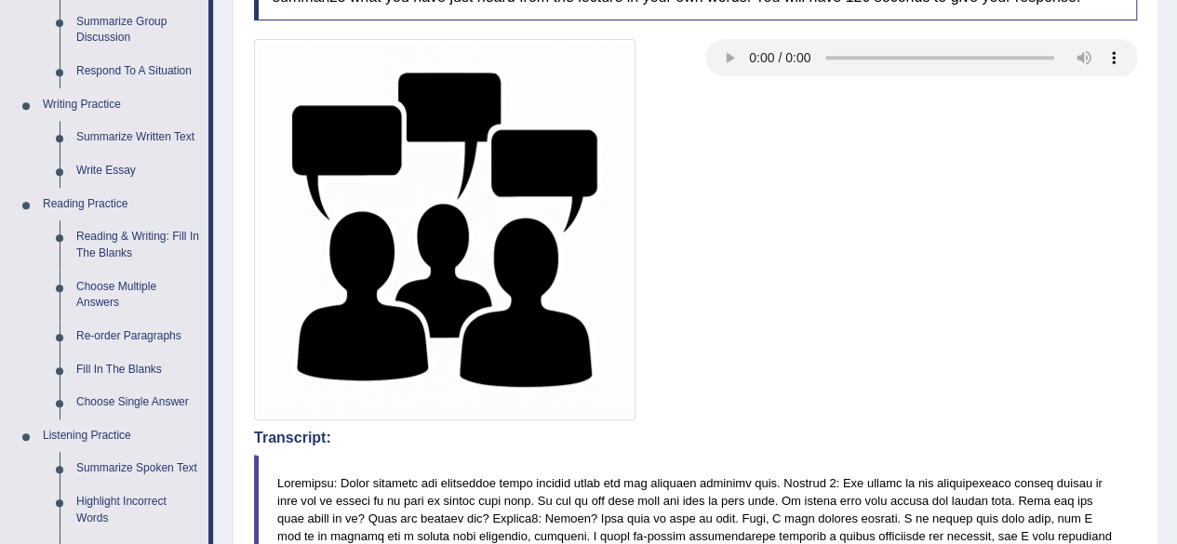
click at [1171, 529] on div "Home Practice Speaking: Summarize Group Discussion Housing Plans * Remember to …" at bounding box center [695, 384] width 963 height 1550
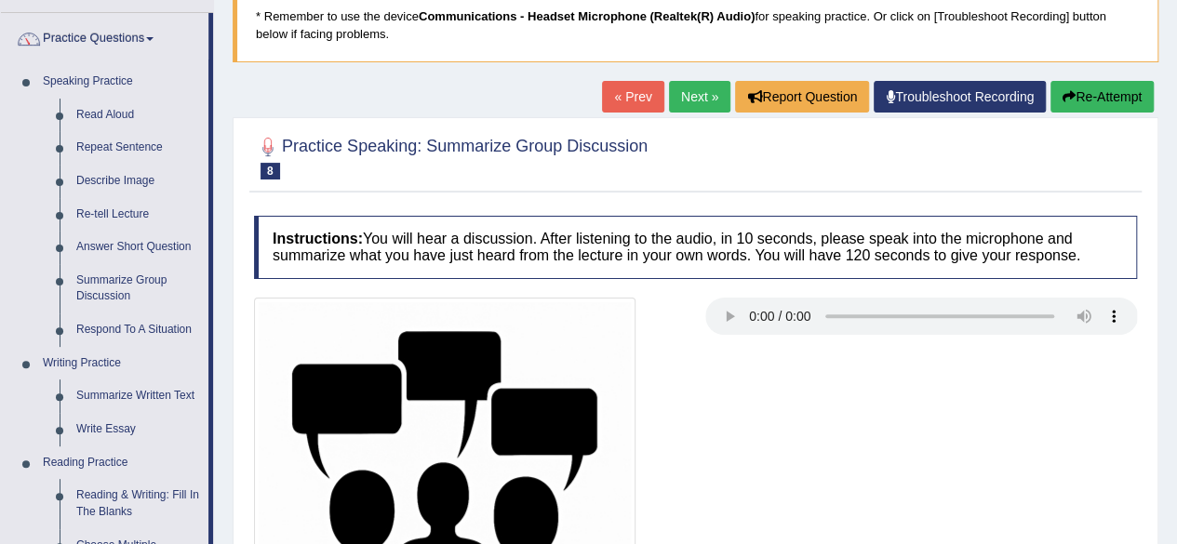
scroll to position [130, 0]
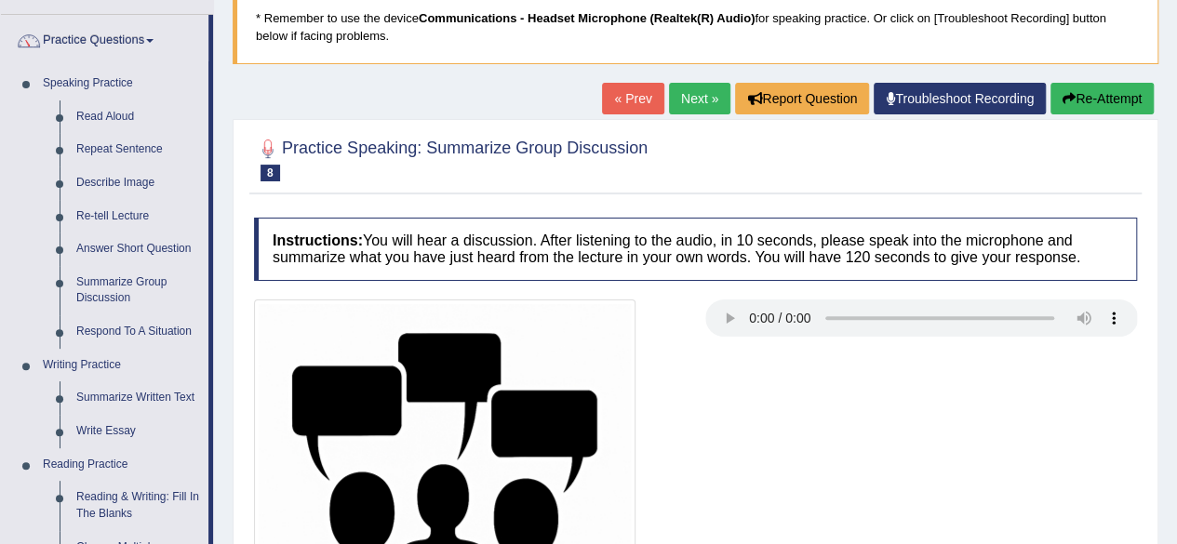
click at [752, 494] on div at bounding box center [696, 490] width 902 height 381
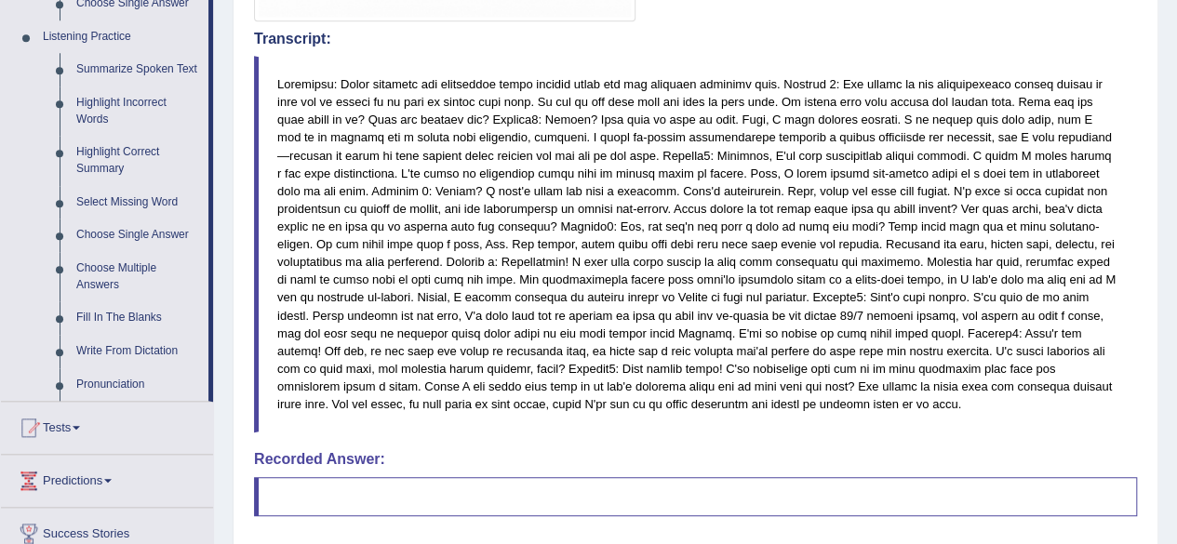
scroll to position [823, 0]
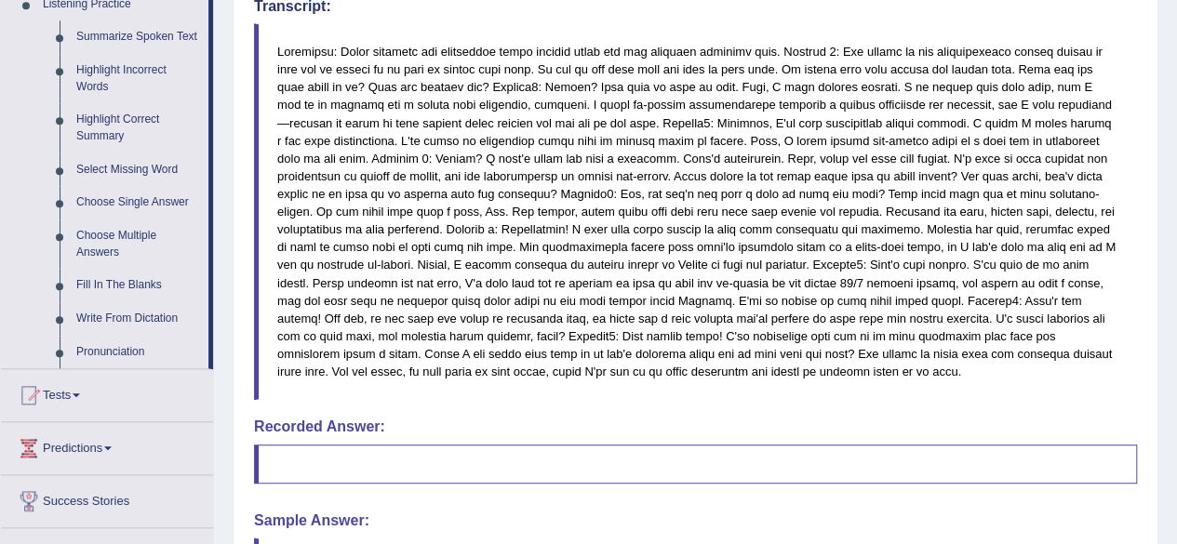
click at [742, 351] on blockquote at bounding box center [695, 211] width 883 height 377
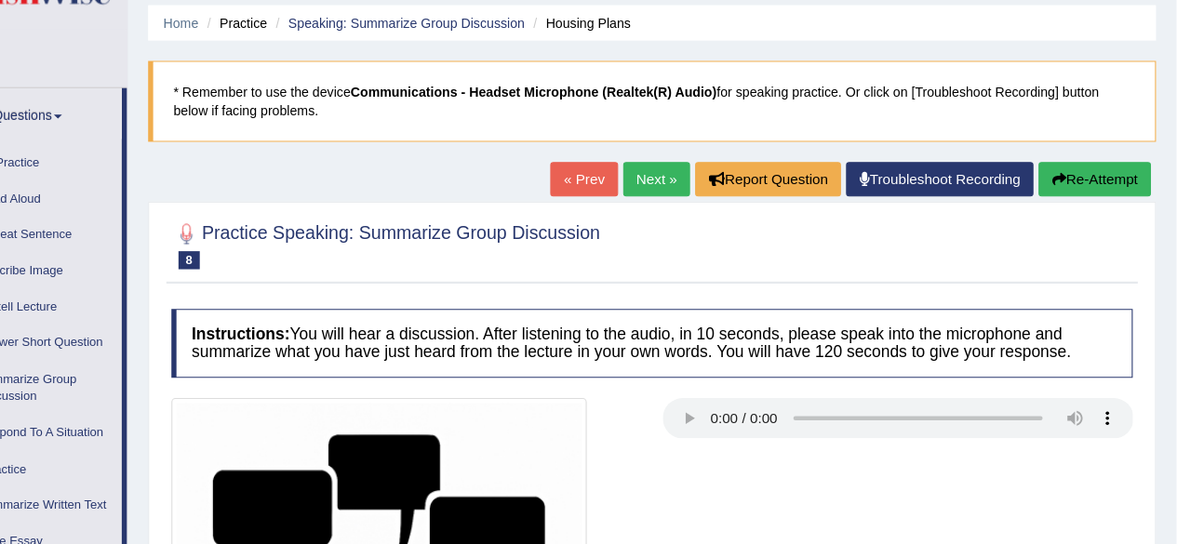
scroll to position [0, 0]
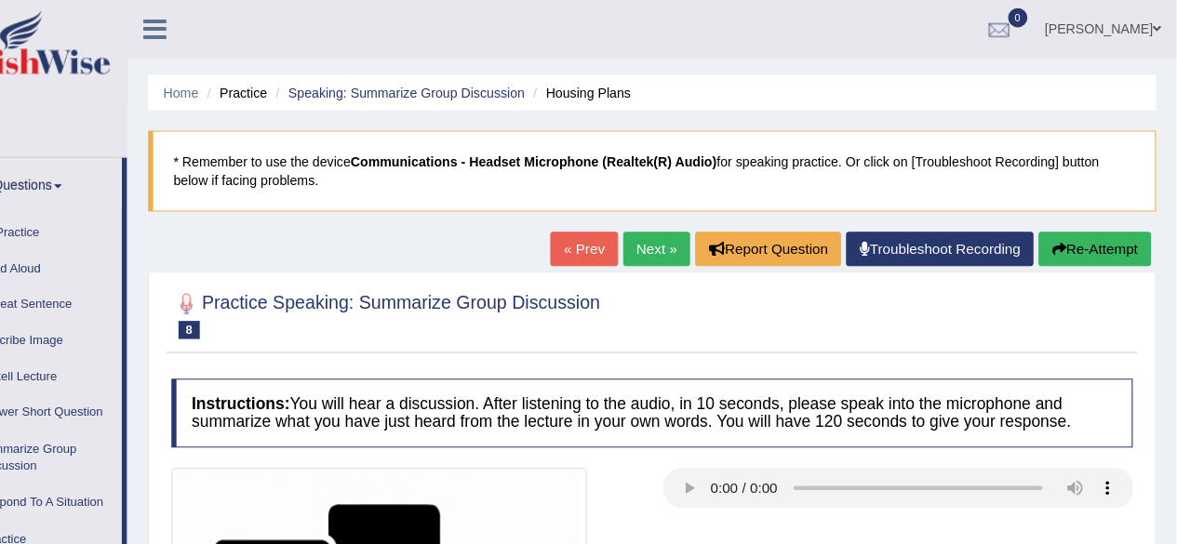
click at [688, 229] on link "Next »" at bounding box center [699, 229] width 61 height 32
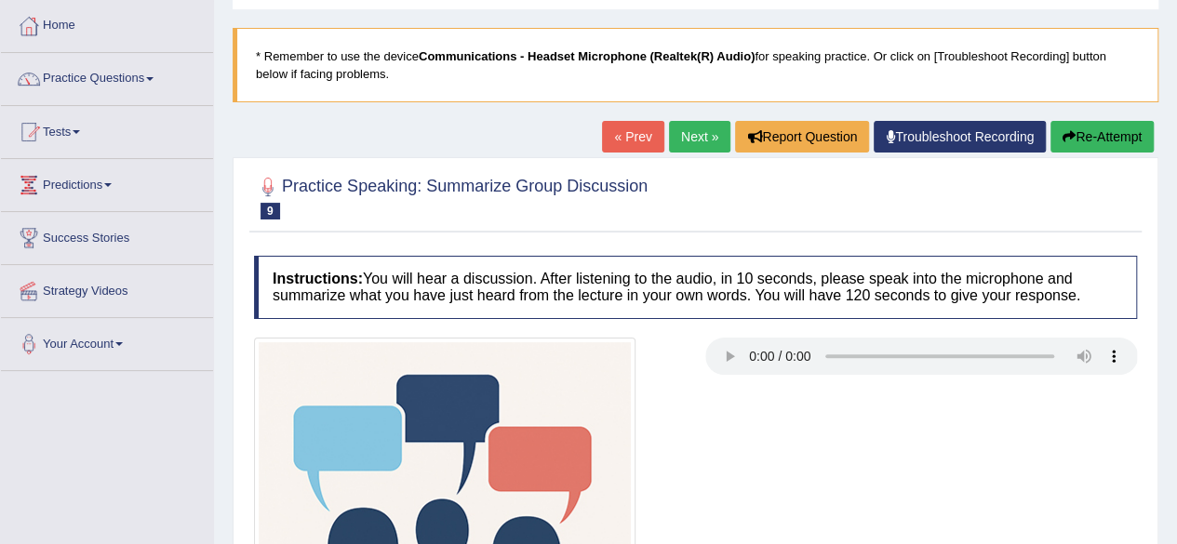
scroll to position [136, 0]
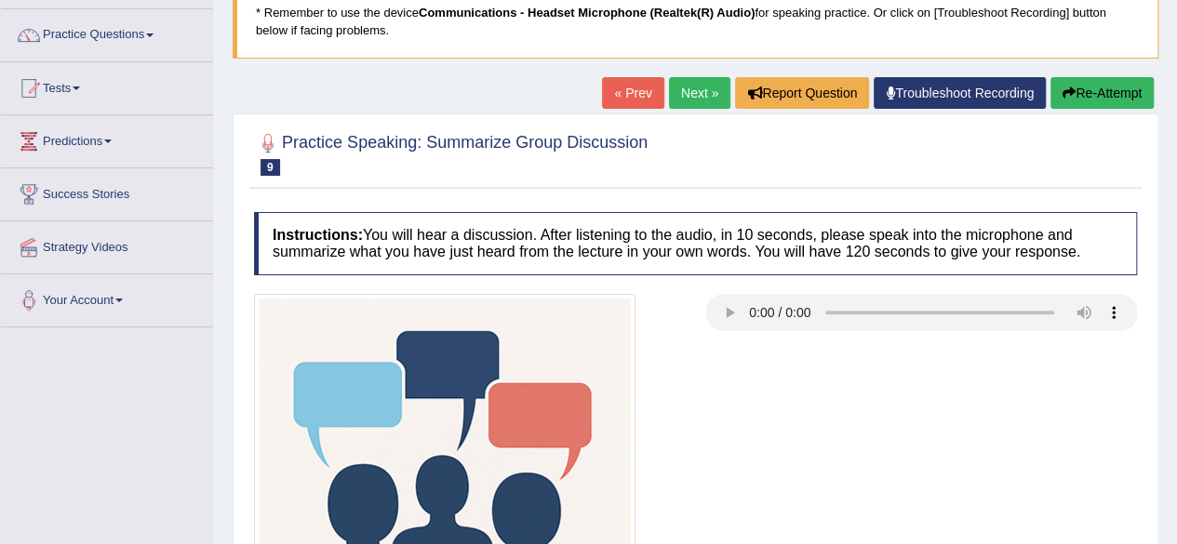
click at [685, 103] on link "Next »" at bounding box center [699, 93] width 61 height 32
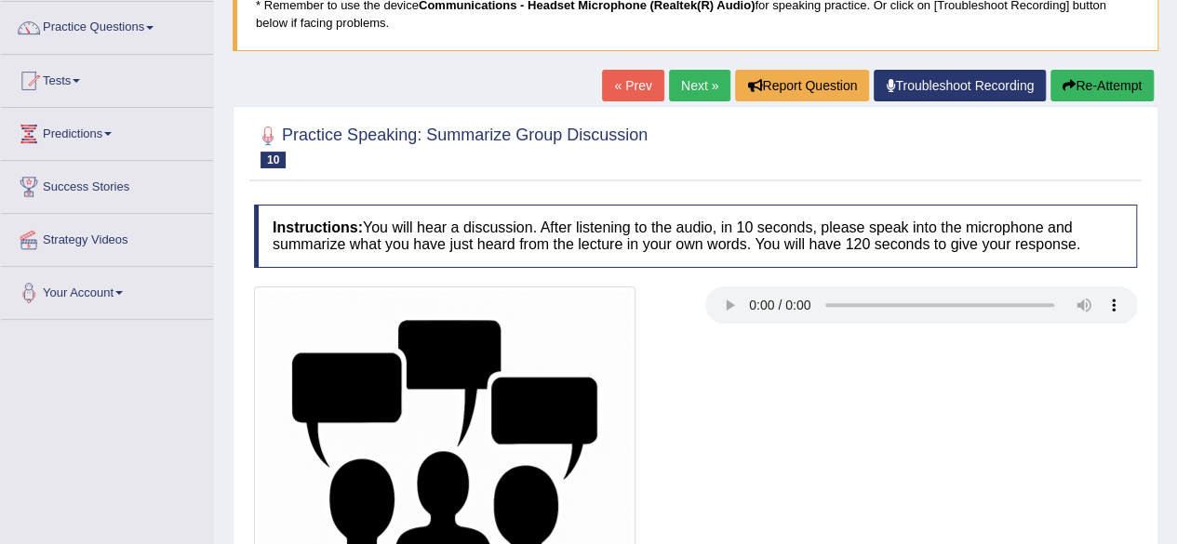
click at [694, 74] on link "Next »" at bounding box center [699, 86] width 61 height 32
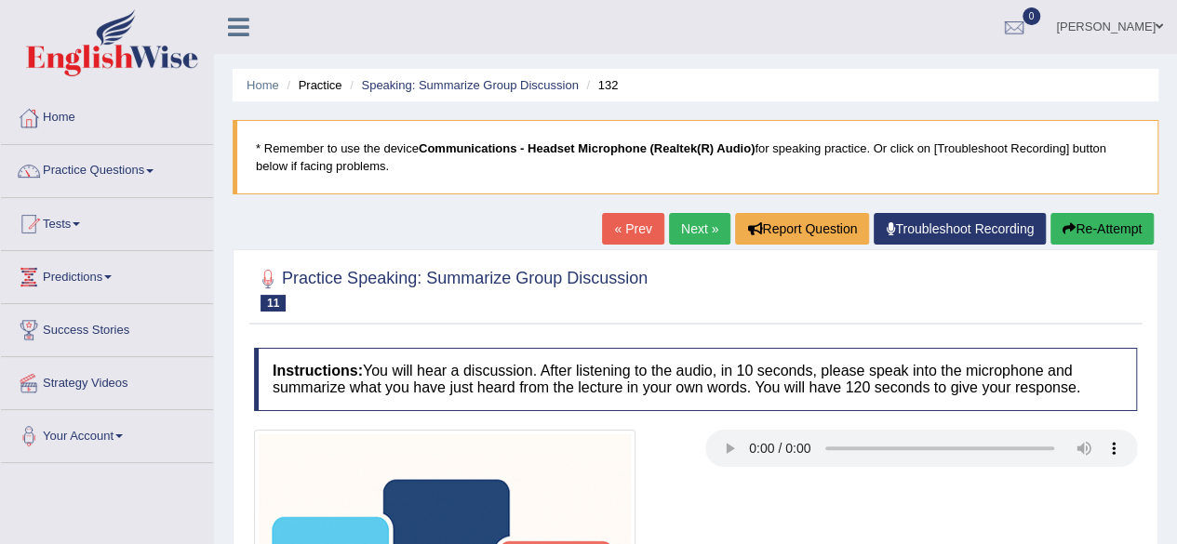
click at [702, 223] on link "Next »" at bounding box center [699, 229] width 61 height 32
click at [686, 222] on link "Next »" at bounding box center [699, 229] width 61 height 32
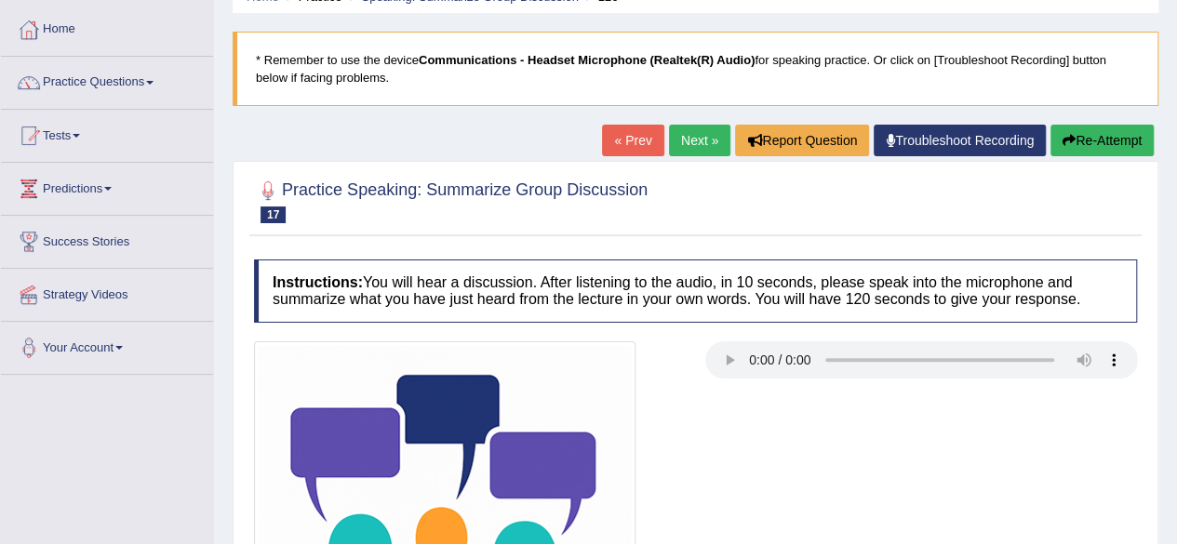
scroll to position [93, 0]
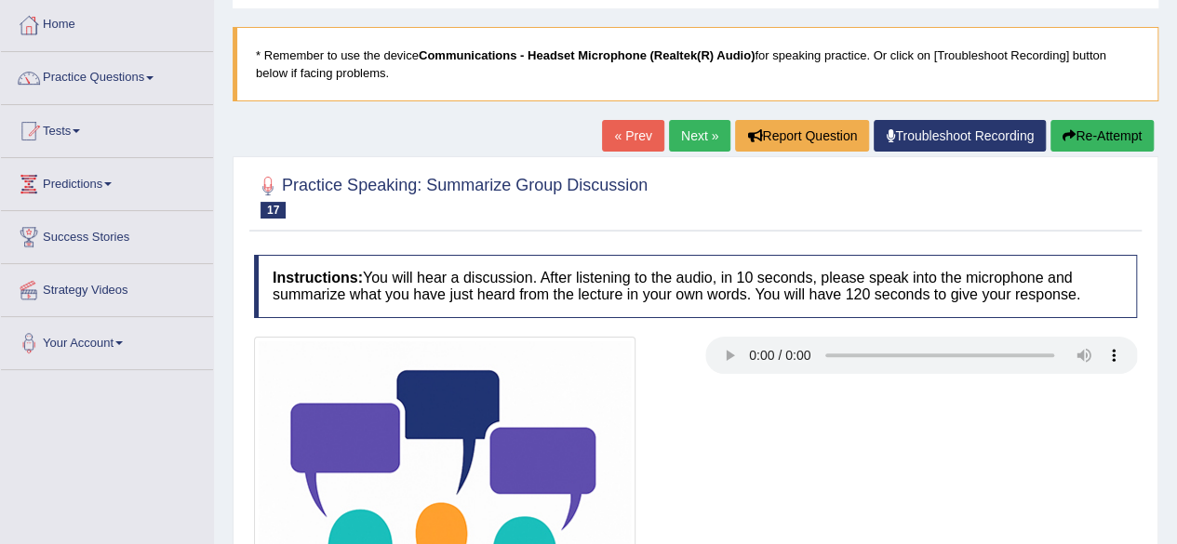
click at [684, 140] on link "Next »" at bounding box center [699, 136] width 61 height 32
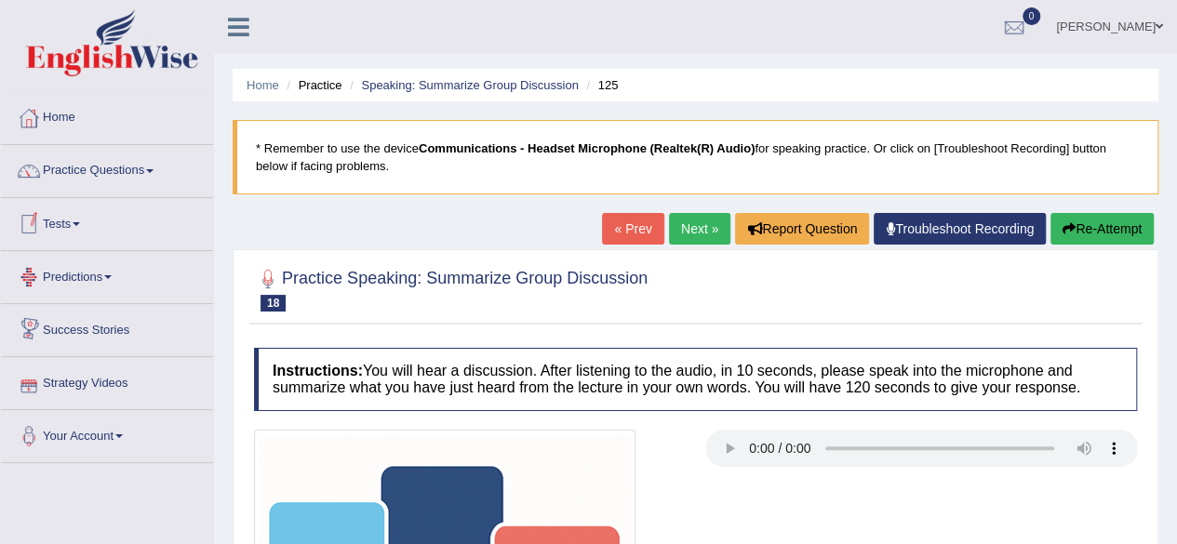
click at [84, 220] on link "Tests" at bounding box center [107, 221] width 212 height 47
